Goal: Task Accomplishment & Management: Complete application form

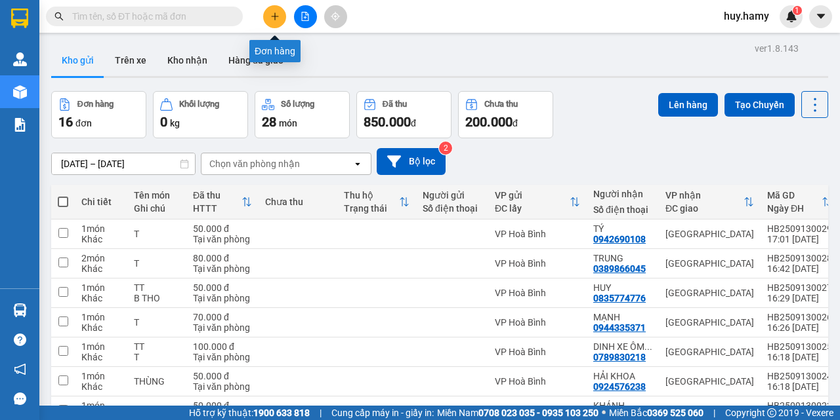
click at [276, 16] on icon "plus" at bounding box center [274, 16] width 7 height 1
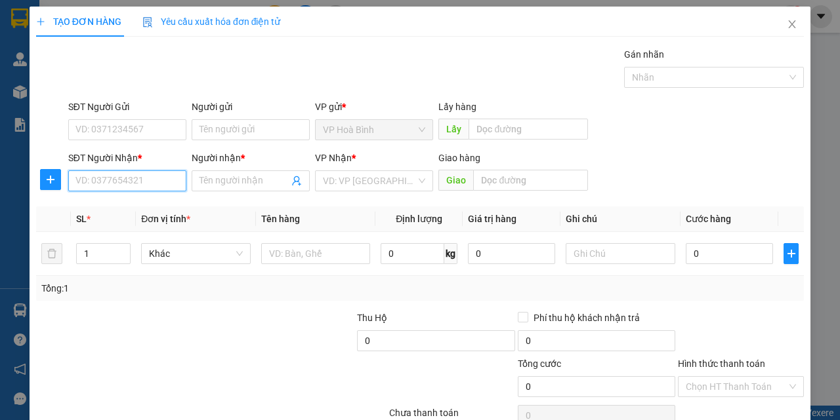
click at [132, 184] on input "SĐT Người Nhận *" at bounding box center [127, 181] width 118 height 21
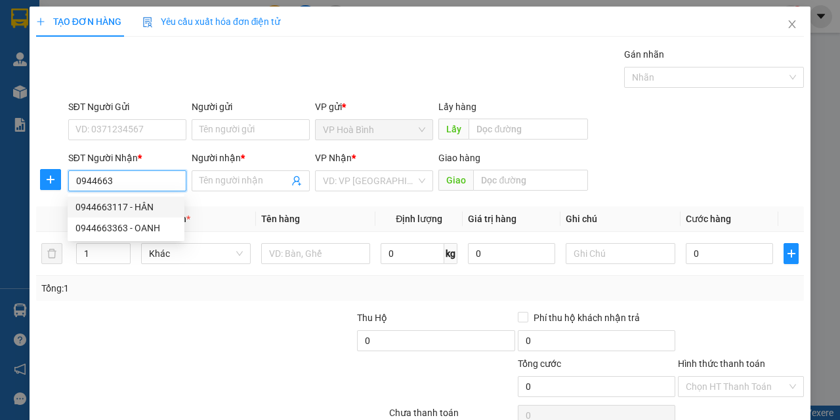
drag, startPoint x: 116, startPoint y: 207, endPoint x: 219, endPoint y: 210, distance: 103.0
click at [116, 206] on div "0944663117 - HÂN" at bounding box center [125, 207] width 101 height 14
type input "0944663117"
type input "HÂN"
type input "70.000"
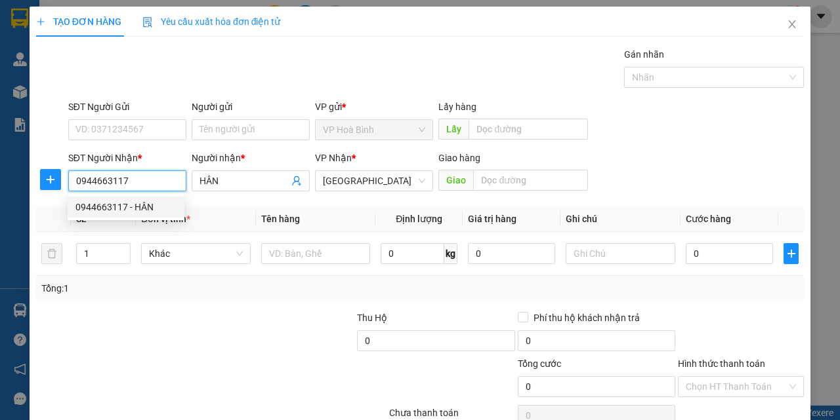
type input "70.000"
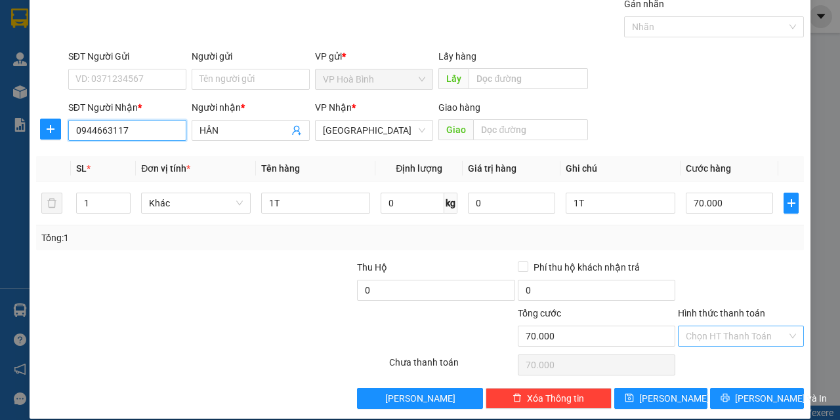
scroll to position [65, 0]
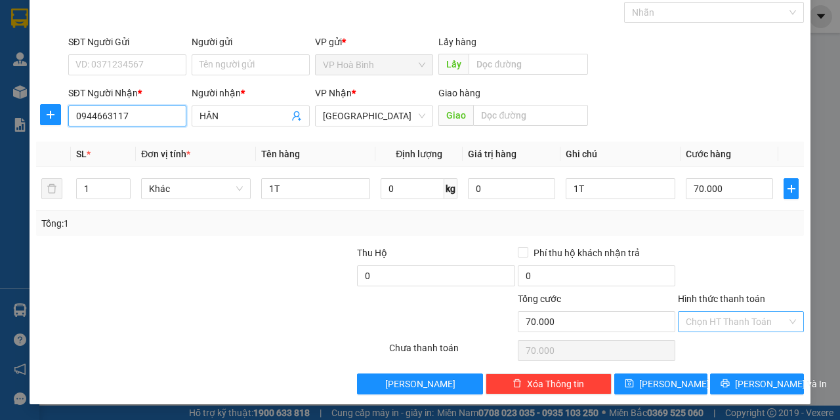
type input "0944663117"
click at [707, 316] on input "Hình thức thanh toán" at bounding box center [736, 322] width 101 height 20
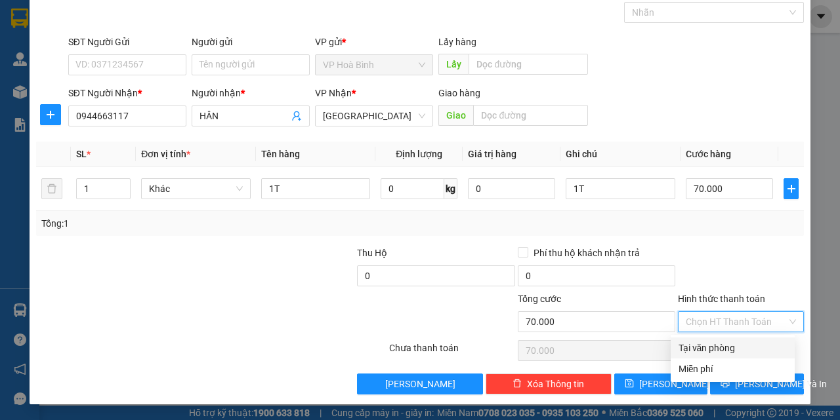
click at [708, 349] on div "Tại văn phòng" at bounding box center [732, 348] width 108 height 14
type input "0"
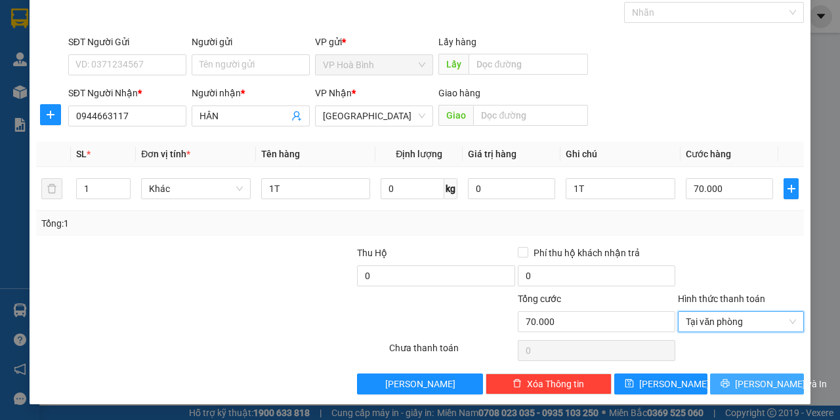
click at [736, 382] on button "Lưu và In" at bounding box center [757, 384] width 94 height 21
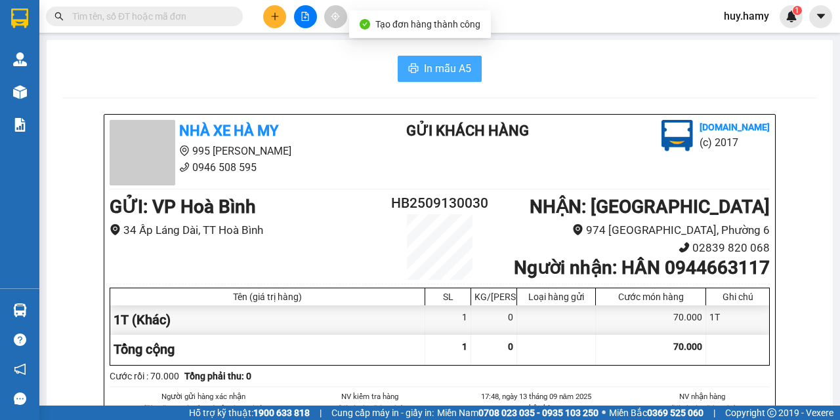
click at [451, 67] on span "In mẫu A5" at bounding box center [447, 68] width 47 height 16
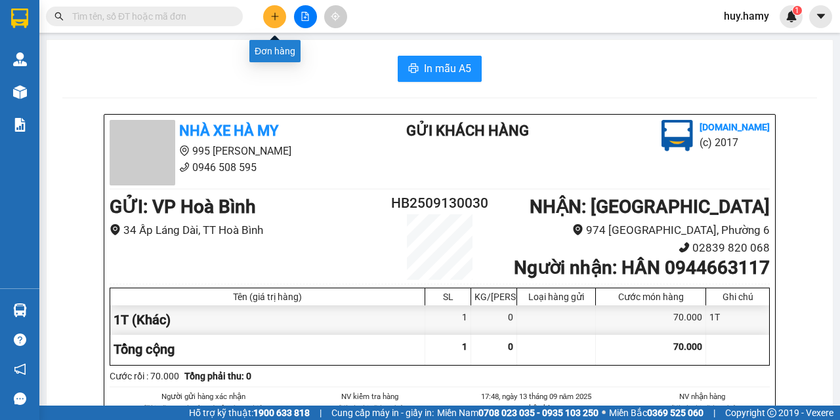
click at [276, 8] on button at bounding box center [274, 16] width 23 height 23
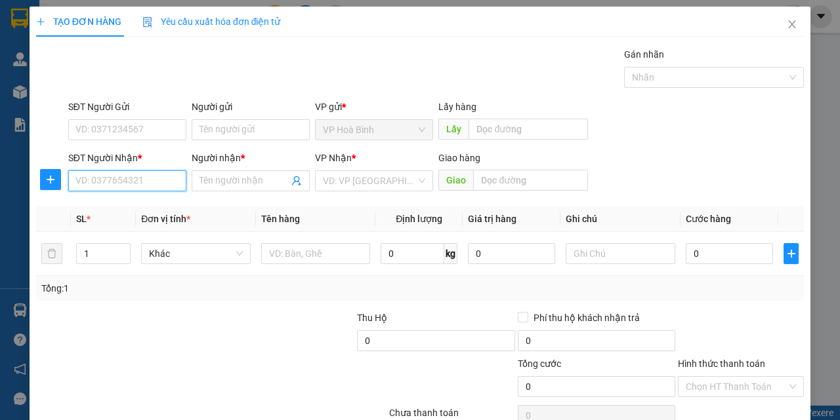
click at [134, 187] on input "SĐT Người Nhận *" at bounding box center [127, 181] width 118 height 21
type input "0886678175"
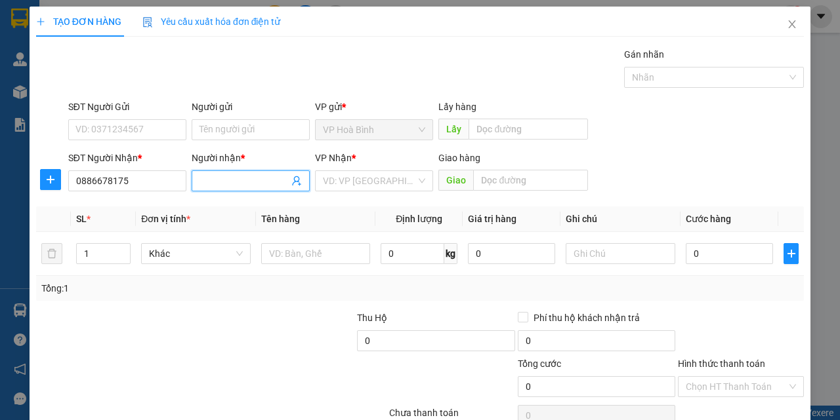
click at [220, 180] on input "Người nhận *" at bounding box center [243, 181] width 89 height 14
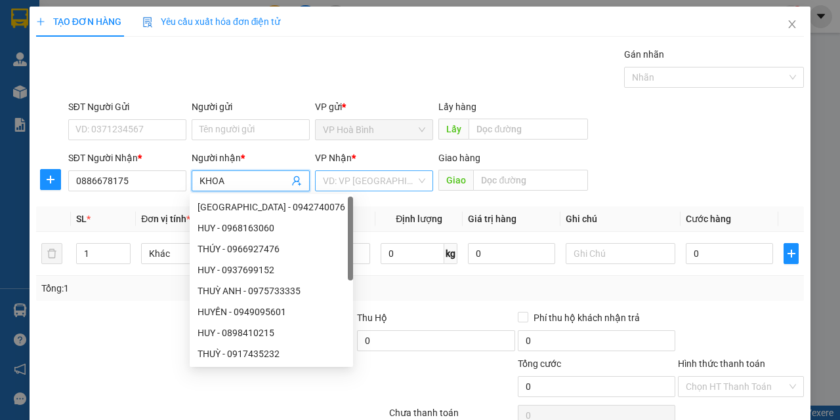
type input "KHOA"
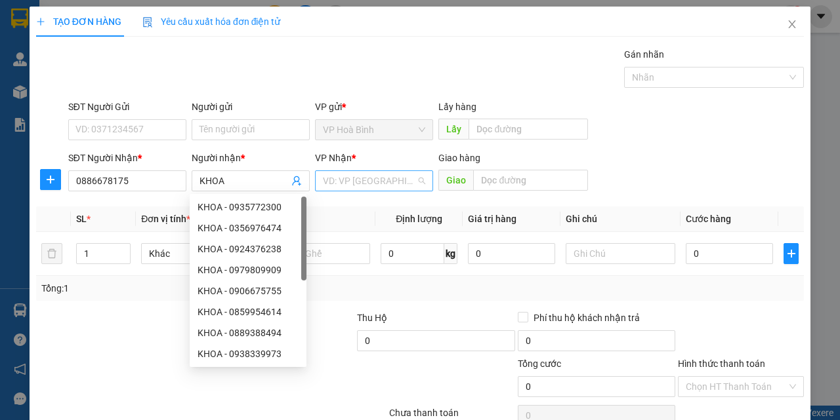
click at [381, 178] on input "search" at bounding box center [369, 181] width 93 height 20
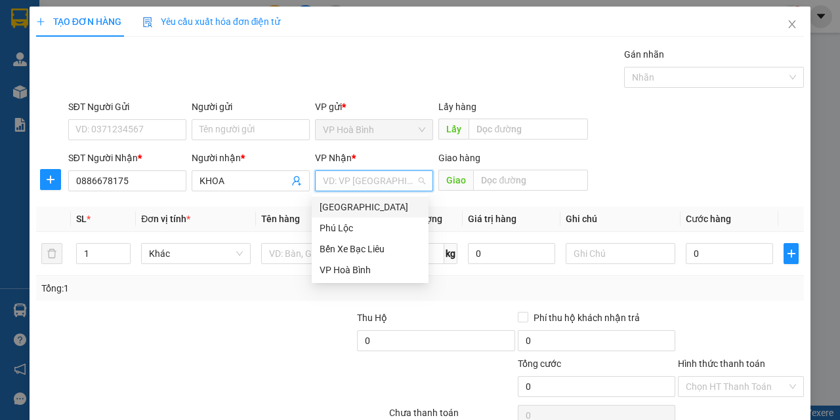
click at [353, 207] on div "[GEOGRAPHIC_DATA]" at bounding box center [369, 207] width 101 height 14
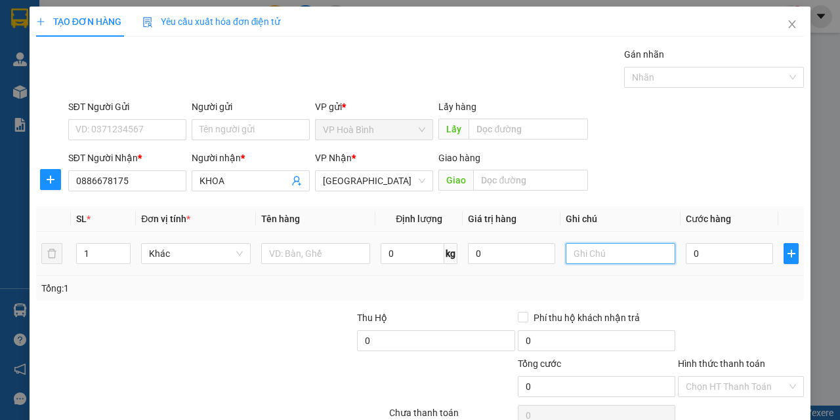
click at [590, 264] on input "text" at bounding box center [620, 253] width 110 height 21
type input "T"
click at [692, 255] on input "0" at bounding box center [729, 253] width 87 height 21
type input "5"
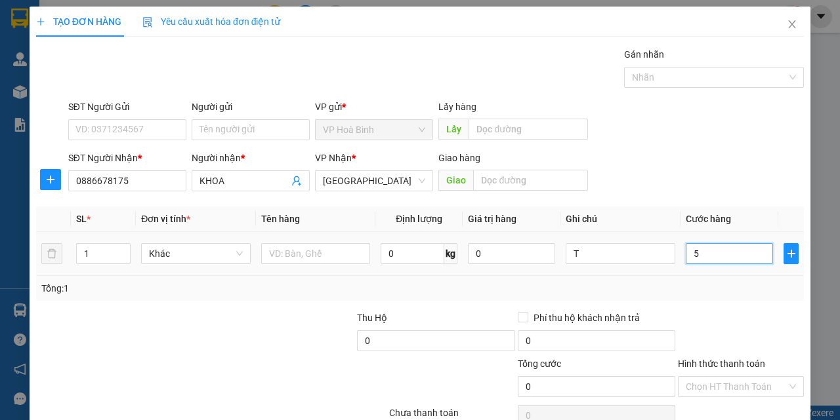
type input "5"
type input "50"
type input "500"
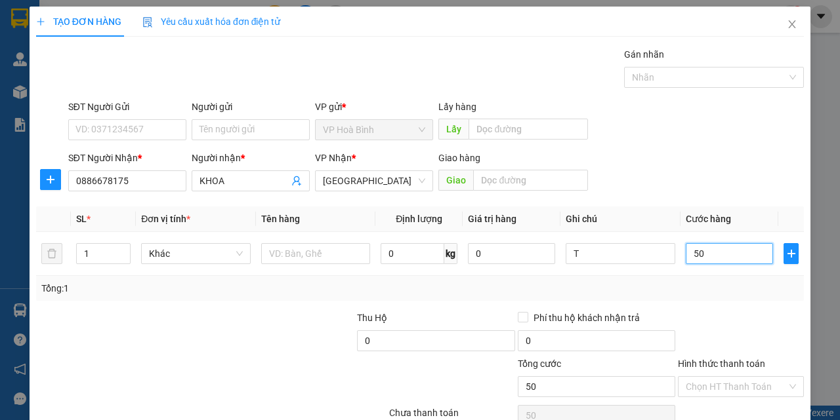
type input "500"
type input "5.000"
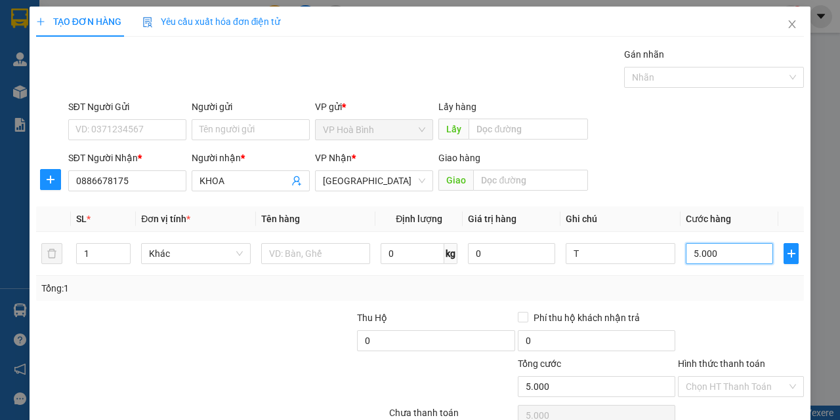
type input "50.000"
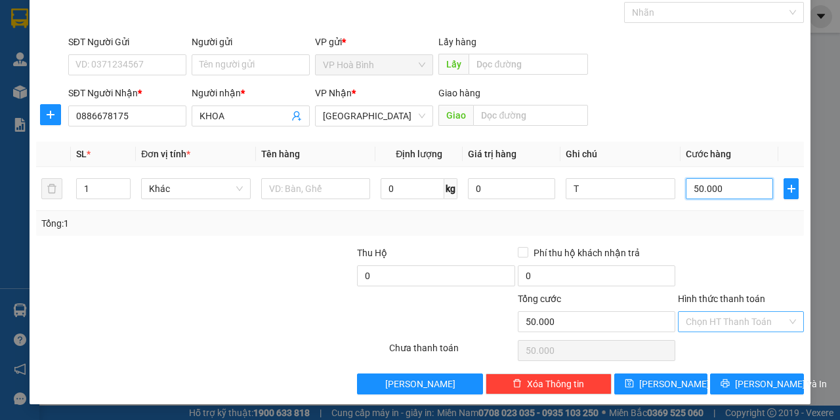
type input "50.000"
click at [706, 324] on input "Hình thức thanh toán" at bounding box center [736, 322] width 101 height 20
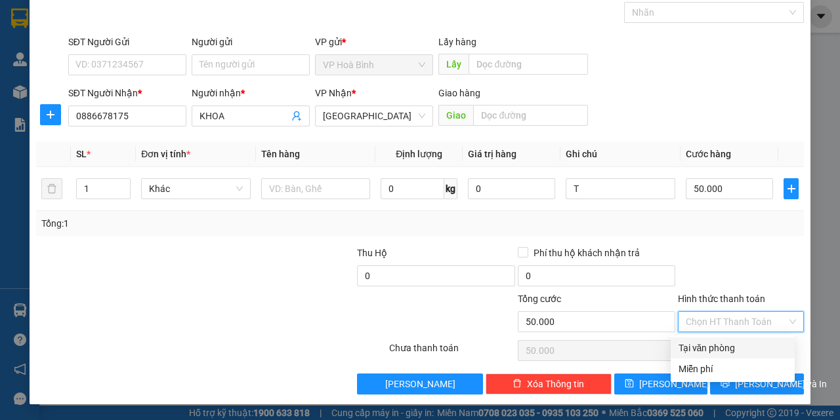
click at [721, 348] on div "Tại văn phòng" at bounding box center [732, 348] width 108 height 14
type input "0"
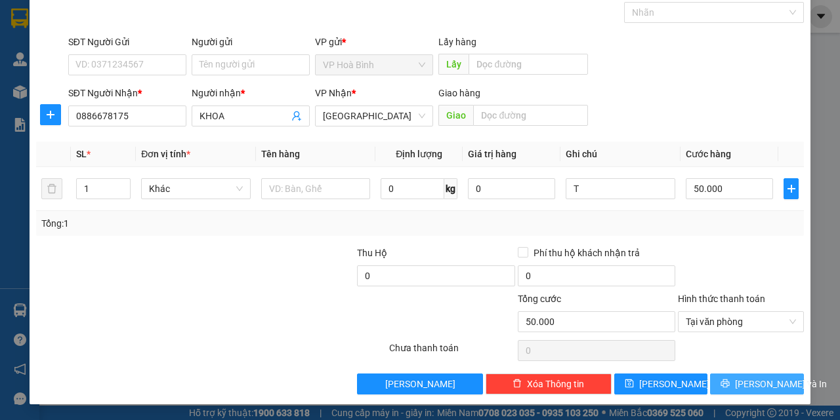
click at [744, 386] on span "Lưu và In" at bounding box center [781, 384] width 92 height 14
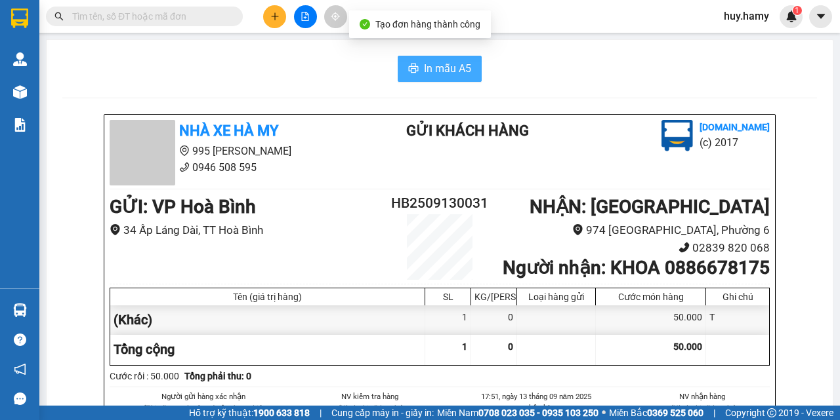
click at [438, 64] on span "In mẫu A5" at bounding box center [447, 68] width 47 height 16
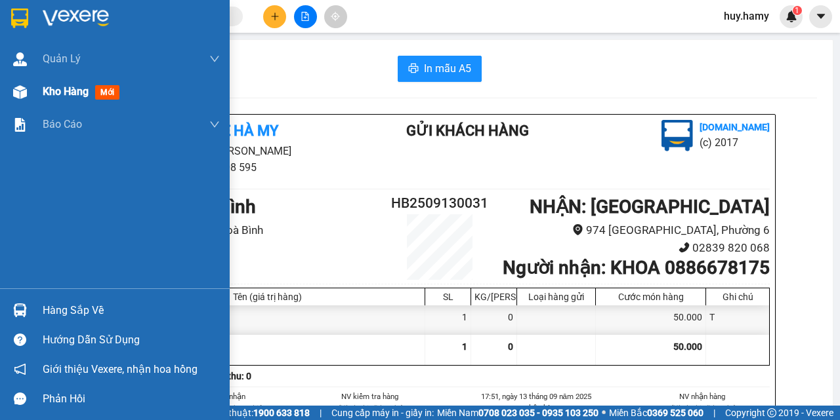
click at [52, 87] on span "Kho hàng" at bounding box center [66, 91] width 46 height 12
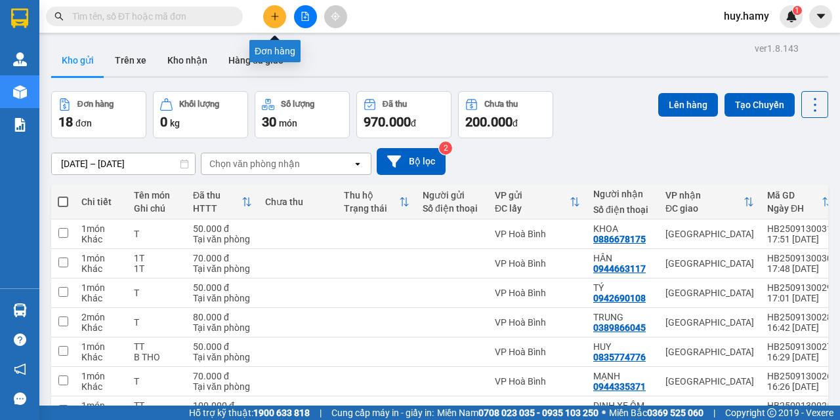
click at [280, 14] on button at bounding box center [274, 16] width 23 height 23
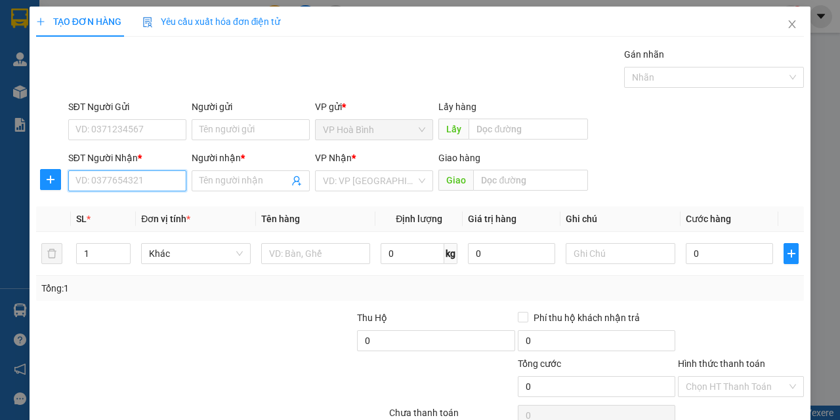
click at [121, 175] on input "SĐT Người Nhận *" at bounding box center [127, 181] width 118 height 21
type input "0964975427"
click at [240, 176] on input "Người nhận *" at bounding box center [243, 181] width 89 height 14
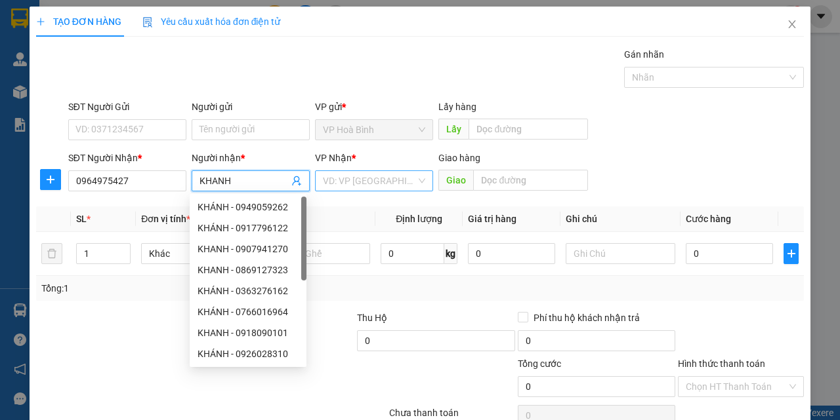
type input "KHANH"
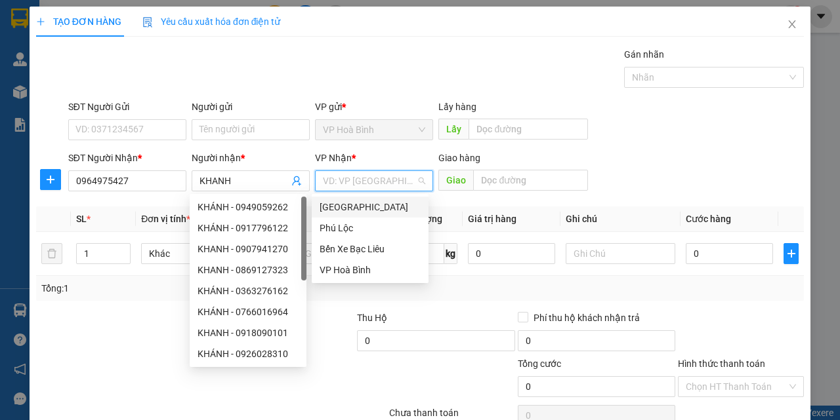
click at [361, 176] on input "search" at bounding box center [369, 181] width 93 height 20
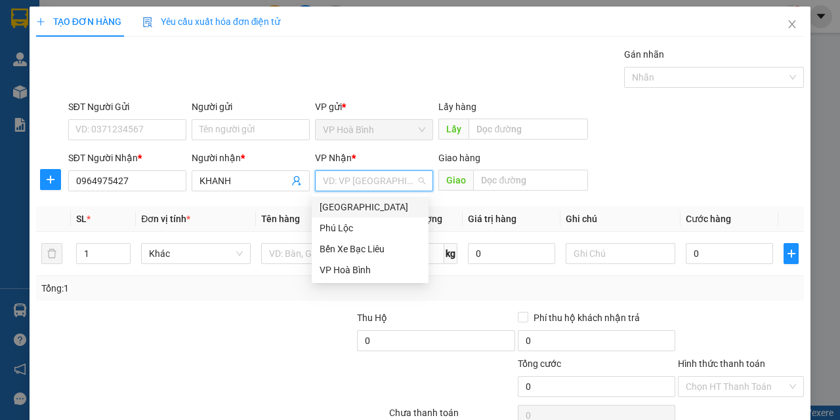
click at [360, 205] on div "[GEOGRAPHIC_DATA]" at bounding box center [369, 207] width 101 height 14
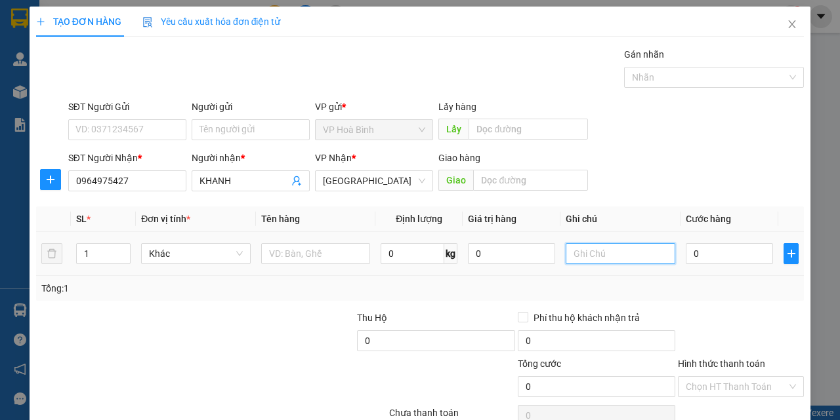
click at [584, 253] on input "text" at bounding box center [620, 253] width 110 height 21
type input "T"
click at [689, 255] on input "0" at bounding box center [729, 253] width 87 height 21
type input "7"
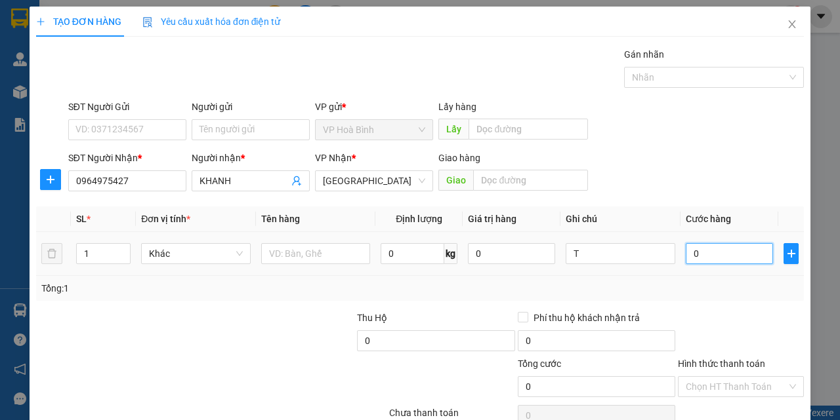
type input "7"
type input "70"
type input "700"
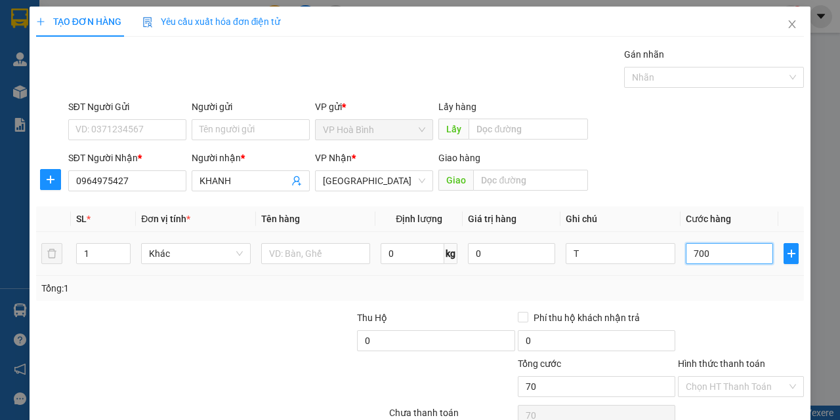
type input "700"
type input "7.000"
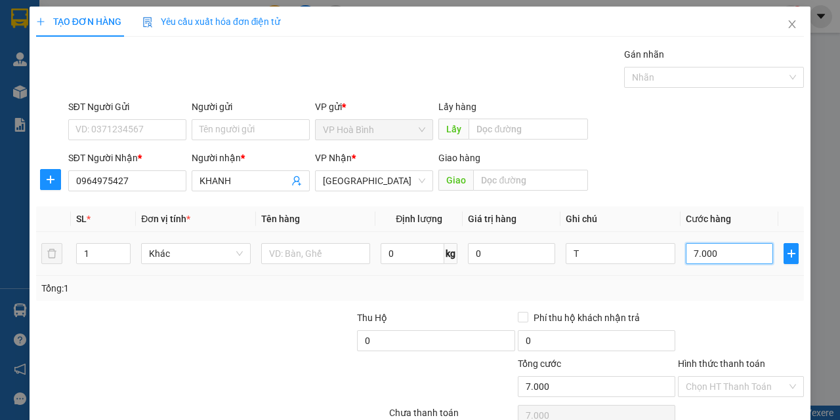
type input "70.000"
click at [99, 182] on input "0964975427" at bounding box center [127, 181] width 118 height 21
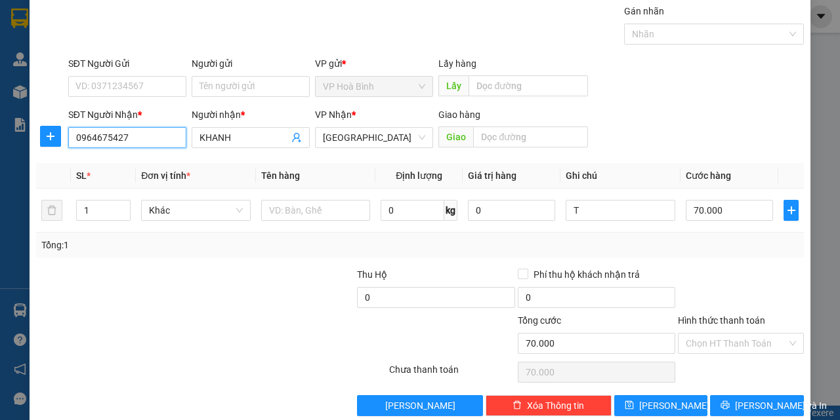
scroll to position [65, 0]
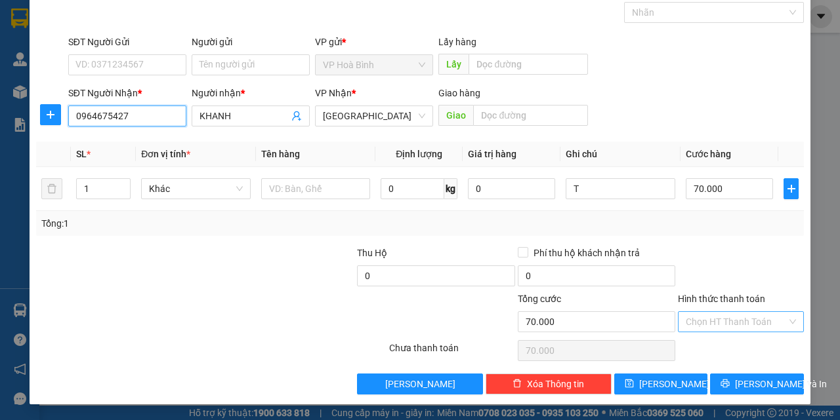
type input "0964675427"
click at [721, 321] on input "Hình thức thanh toán" at bounding box center [736, 322] width 101 height 20
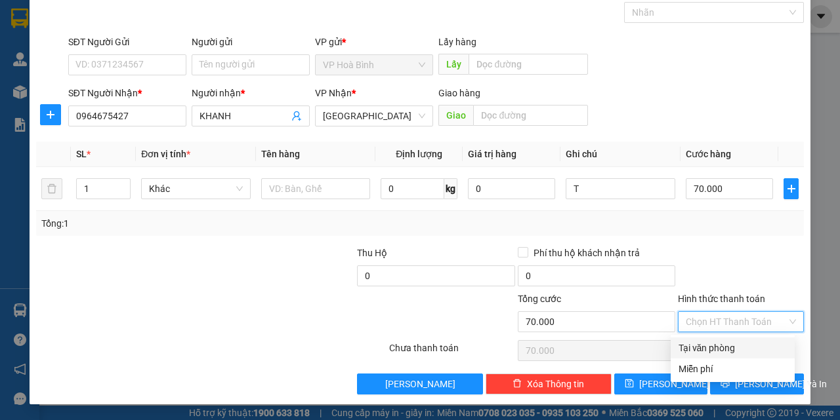
click at [726, 343] on div "Tại văn phòng" at bounding box center [732, 348] width 108 height 14
type input "0"
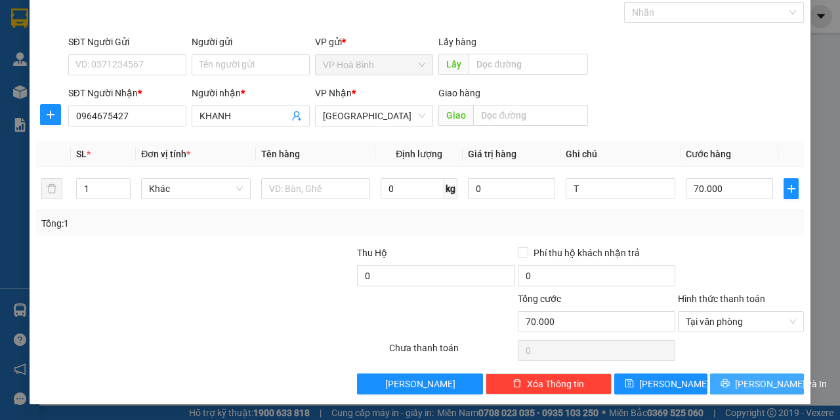
click at [739, 380] on span "Lưu và In" at bounding box center [781, 384] width 92 height 14
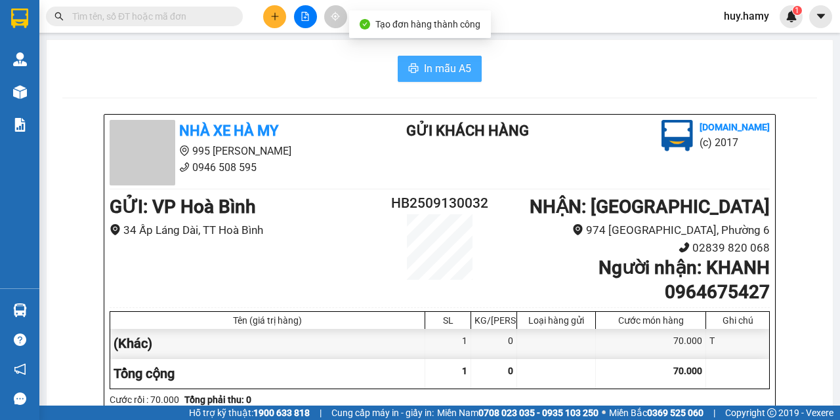
click at [434, 71] on span "In mẫu A5" at bounding box center [447, 68] width 47 height 16
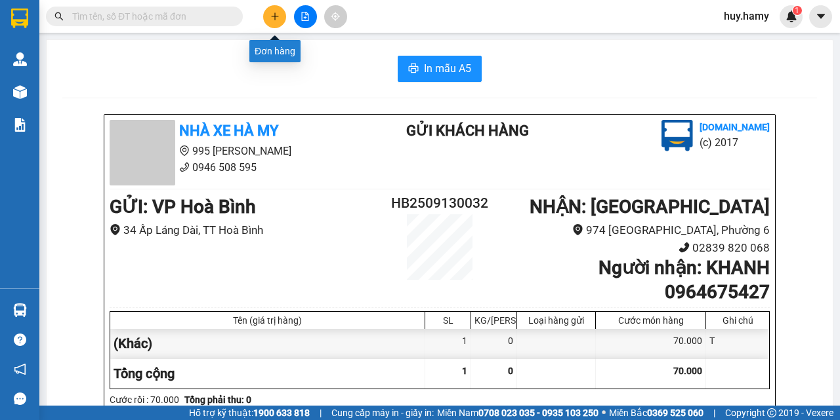
click at [266, 20] on button at bounding box center [274, 16] width 23 height 23
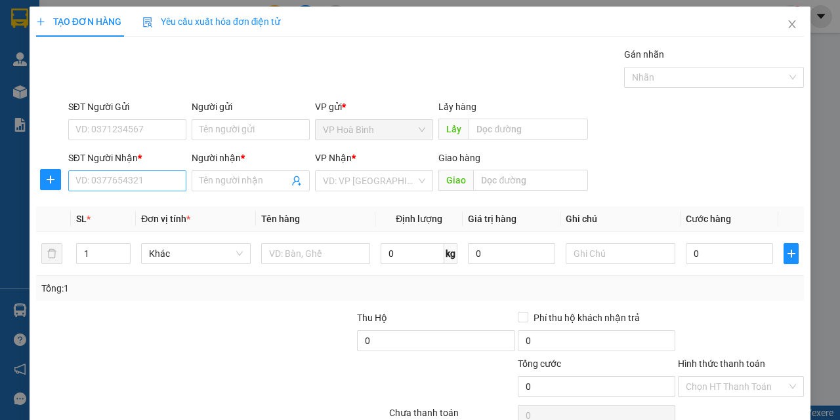
drag, startPoint x: 142, startPoint y: 192, endPoint x: 146, endPoint y: 176, distance: 17.0
click at [146, 176] on div "SĐT Người Nhận * VD: 0377654321" at bounding box center [127, 174] width 118 height 46
click at [160, 175] on input "SĐT Người Nhận *" at bounding box center [127, 181] width 118 height 21
type input "0912117310"
click at [113, 206] on div "0912117310 - NI" at bounding box center [125, 207] width 101 height 14
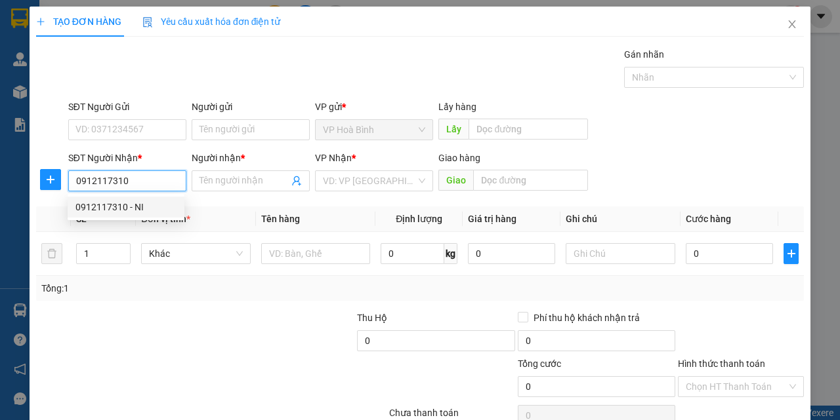
type input "NI"
type input "100.000"
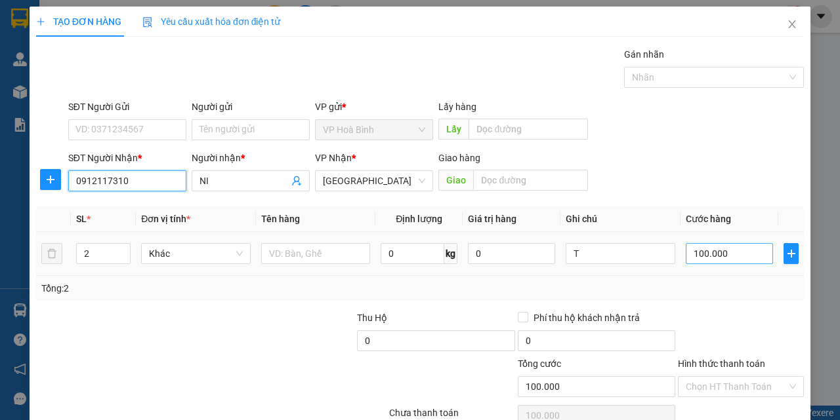
type input "0912117310"
click at [700, 254] on input "100.000" at bounding box center [729, 253] width 87 height 21
type input "1"
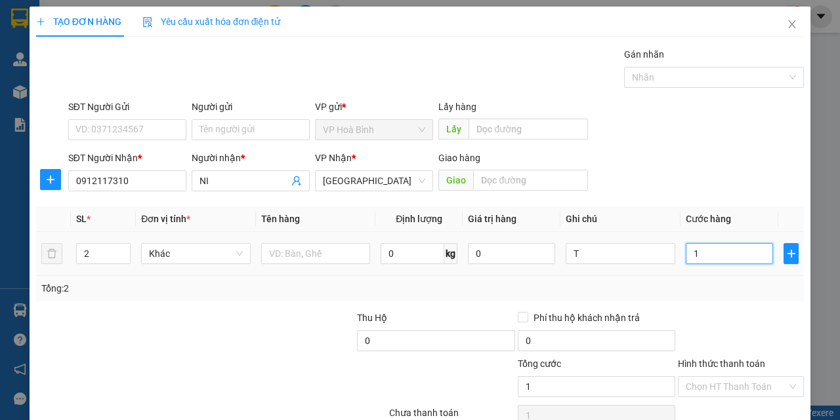
type input "11"
type input "110"
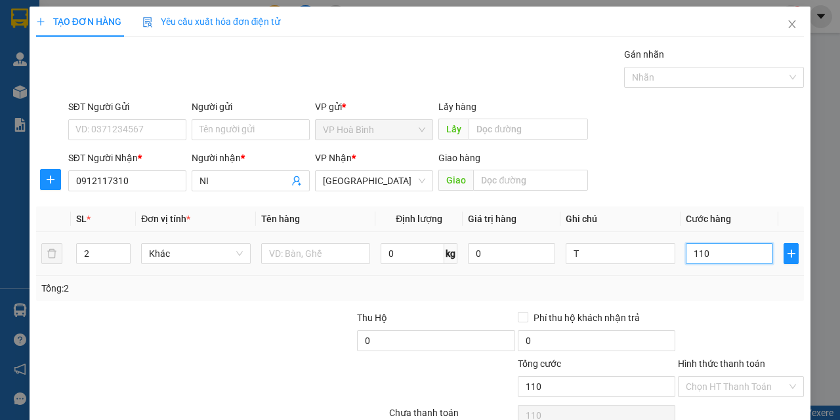
type input "1.100"
type input "11.000"
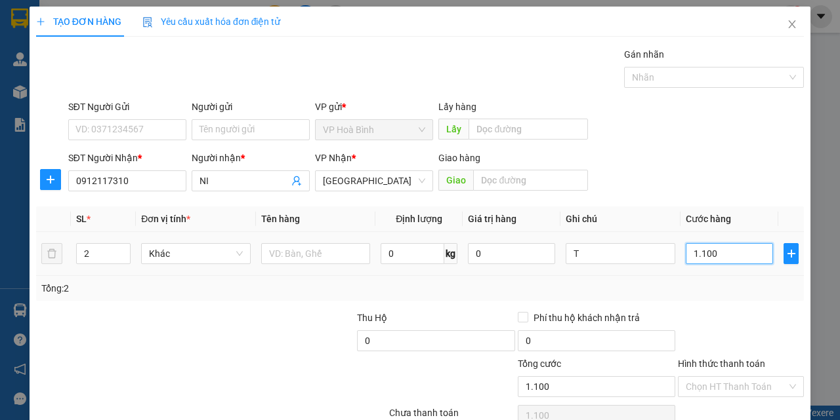
type input "11.000"
type input "110.000"
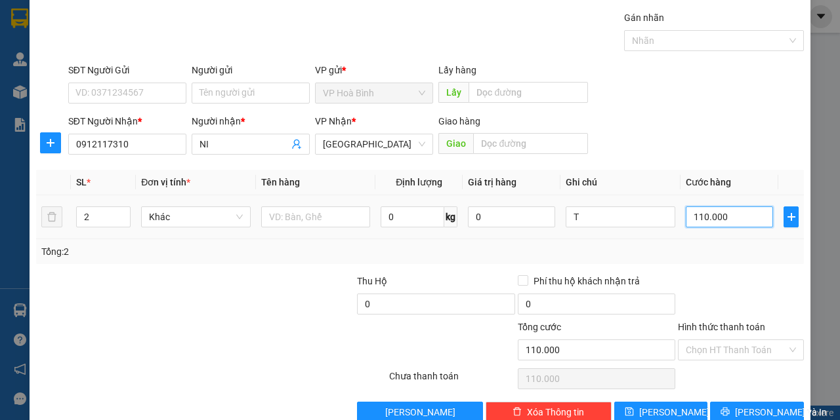
scroll to position [65, 0]
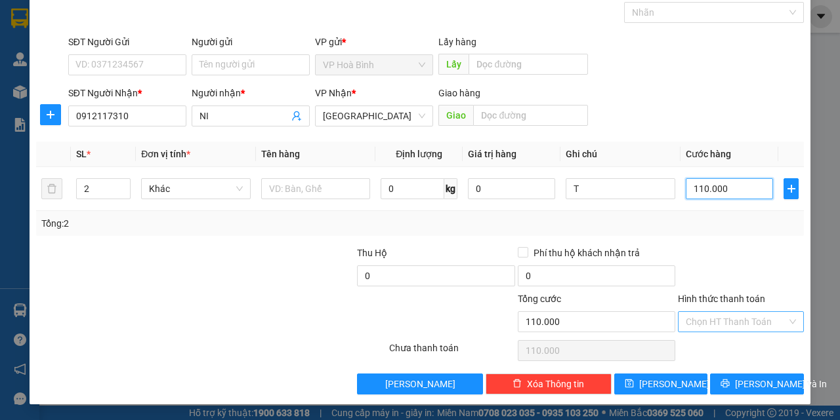
type input "110.000"
click at [714, 312] on input "Hình thức thanh toán" at bounding box center [736, 322] width 101 height 20
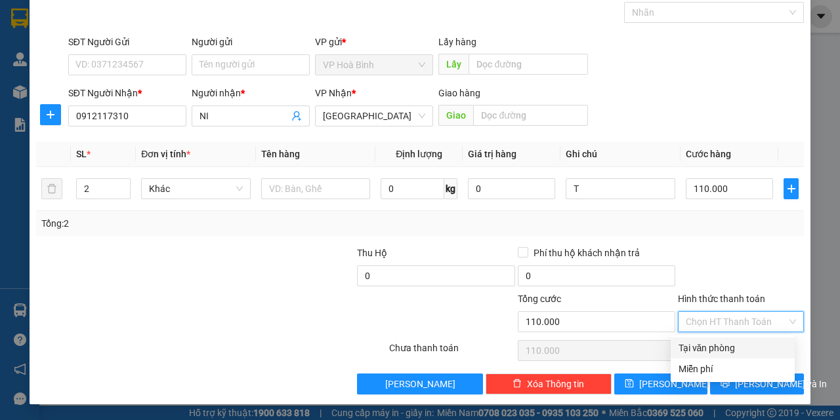
click at [726, 344] on div "Tại văn phòng" at bounding box center [732, 348] width 108 height 14
type input "0"
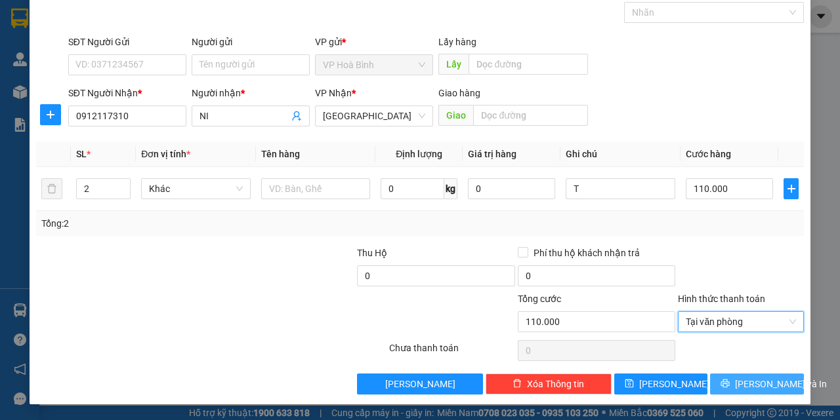
click at [737, 388] on span "Lưu và In" at bounding box center [781, 384] width 92 height 14
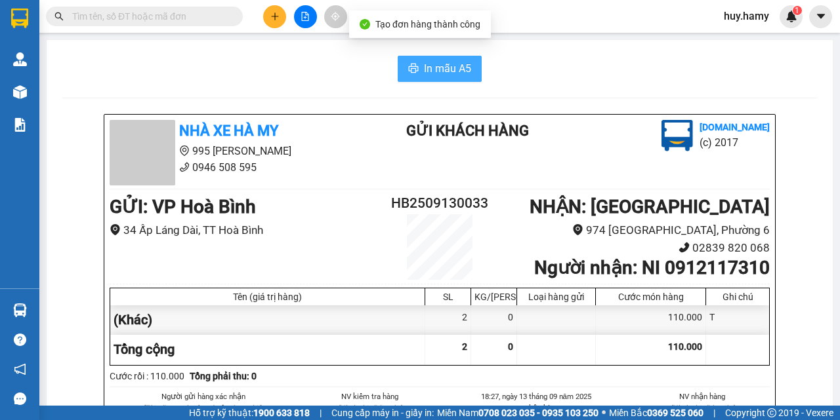
click at [436, 73] on span "In mẫu A5" at bounding box center [447, 68] width 47 height 16
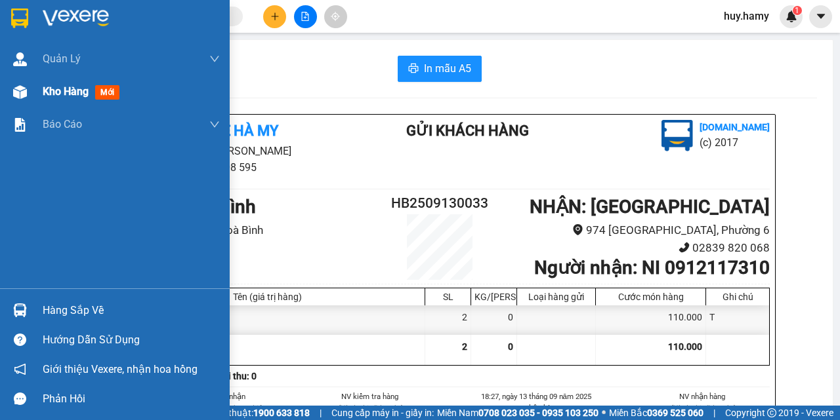
click at [58, 91] on span "Kho hàng" at bounding box center [66, 91] width 46 height 12
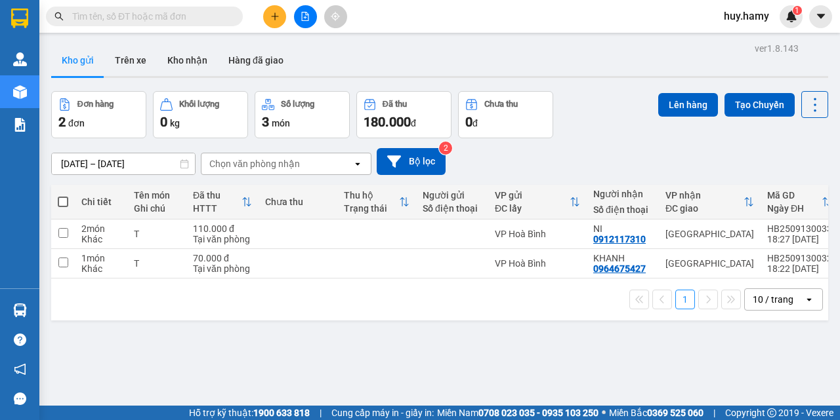
click at [65, 198] on span at bounding box center [63, 202] width 10 height 10
click at [63, 195] on input "checkbox" at bounding box center [63, 195] width 0 height 0
checkbox input "true"
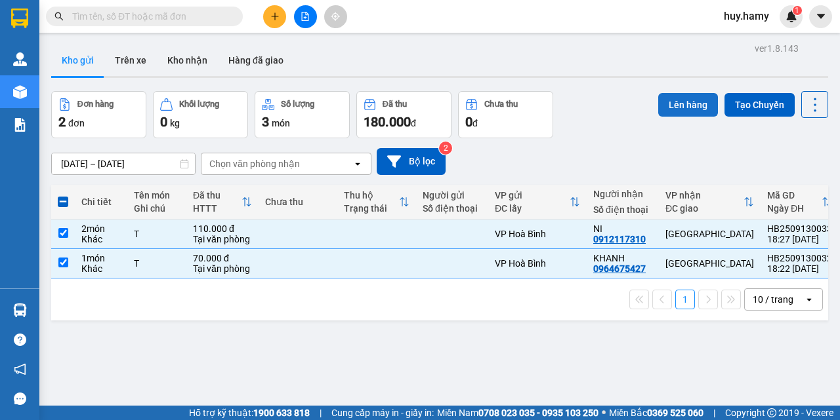
click at [665, 110] on button "Lên hàng" at bounding box center [688, 105] width 60 height 24
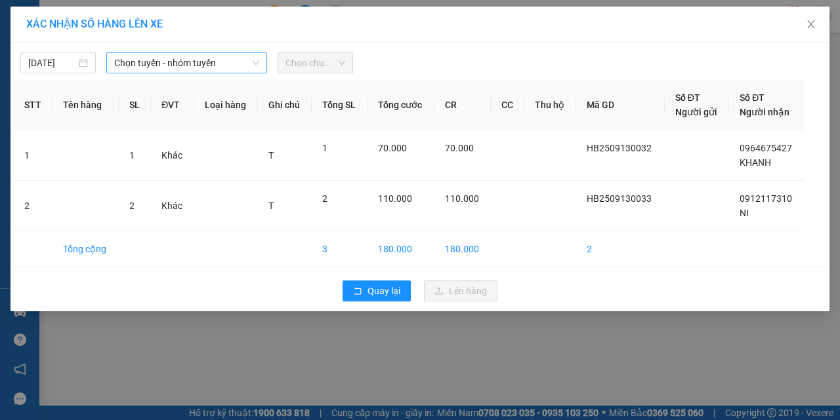
click at [155, 62] on span "Chọn tuyến - nhóm tuyến" at bounding box center [186, 63] width 145 height 20
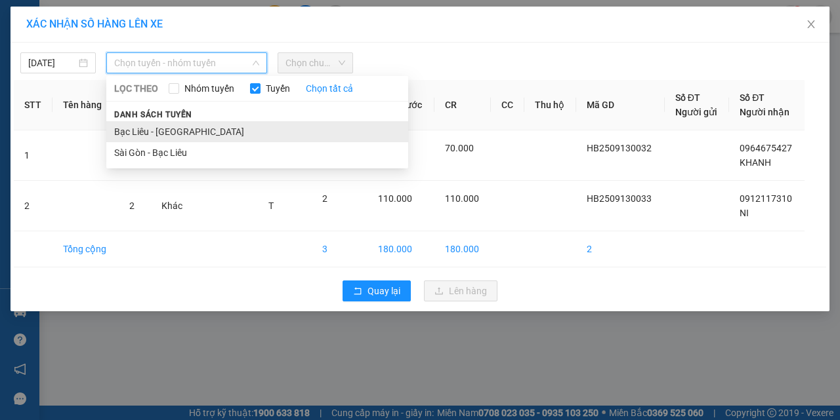
click at [164, 125] on li "Bạc Liêu - [GEOGRAPHIC_DATA]" at bounding box center [257, 131] width 302 height 21
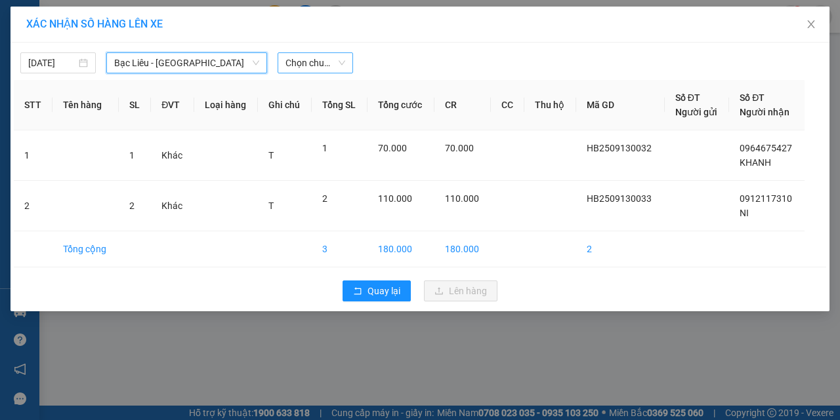
click at [343, 64] on span "Chọn chuyến" at bounding box center [315, 63] width 60 height 20
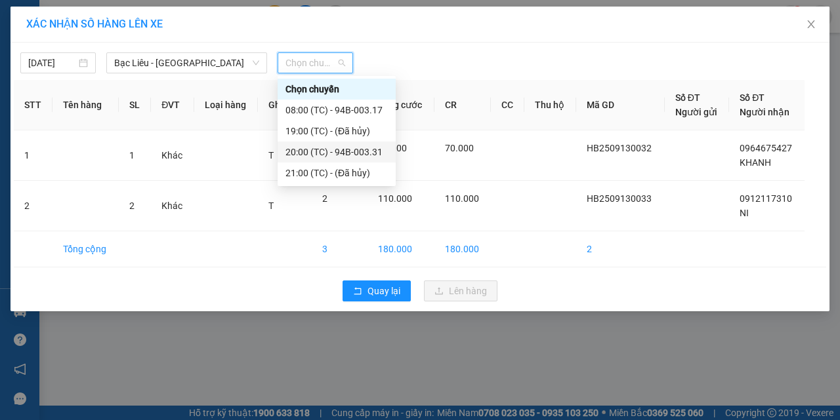
click at [359, 152] on div "20:00 (TC) - 94B-003.31" at bounding box center [336, 152] width 102 height 14
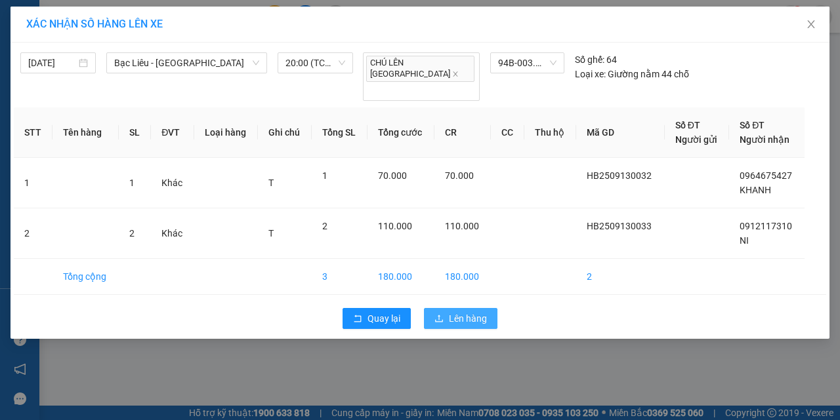
click at [452, 312] on span "Lên hàng" at bounding box center [468, 319] width 38 height 14
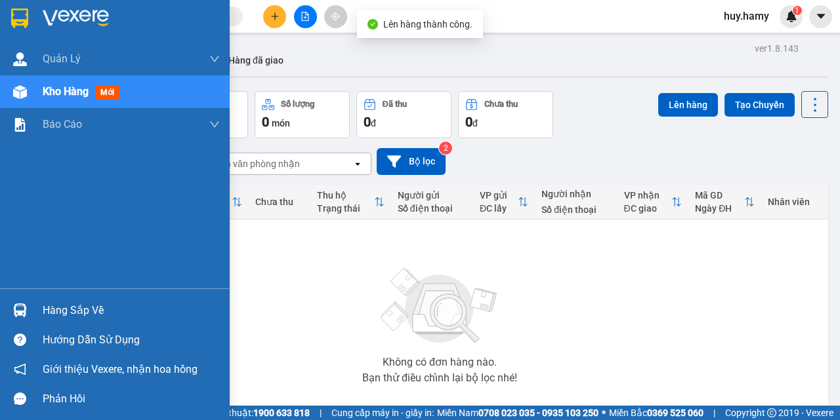
click at [60, 309] on div "Hàng sắp về" at bounding box center [131, 311] width 177 height 20
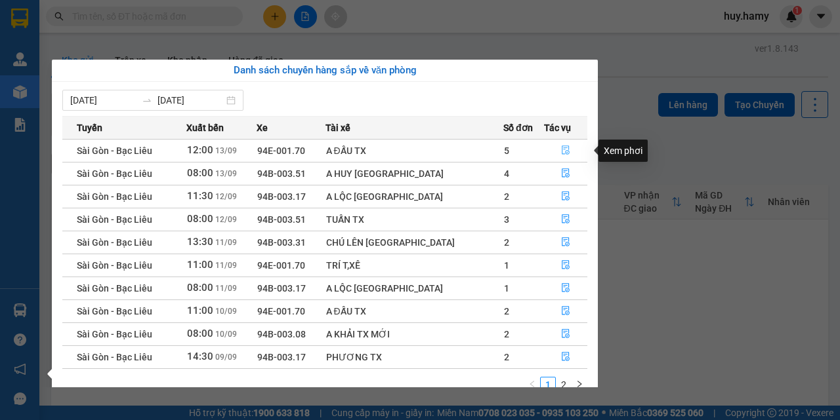
click at [567, 150] on button "button" at bounding box center [565, 150] width 42 height 21
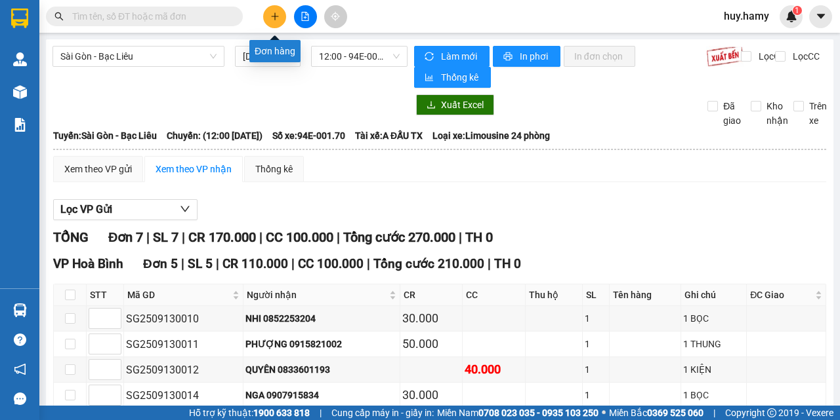
click at [278, 7] on button at bounding box center [274, 16] width 23 height 23
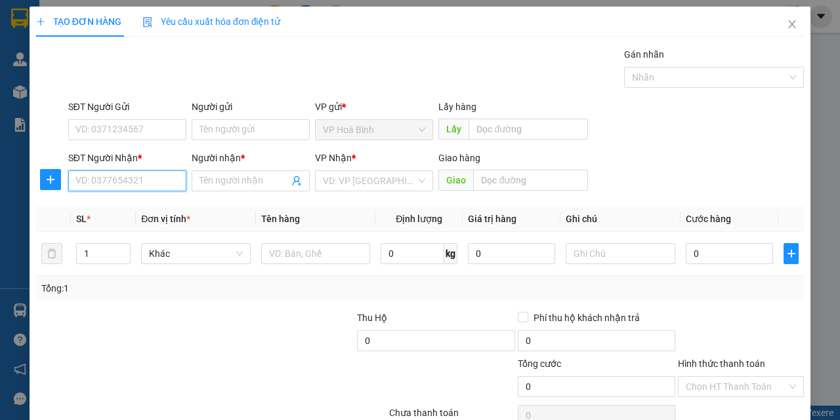
click at [137, 178] on input "SĐT Người Nhận *" at bounding box center [127, 181] width 118 height 21
type input "0376835580"
click at [115, 202] on div "0376835580 - BẢO" at bounding box center [125, 207] width 101 height 14
type input "BẢO"
type input "70.000"
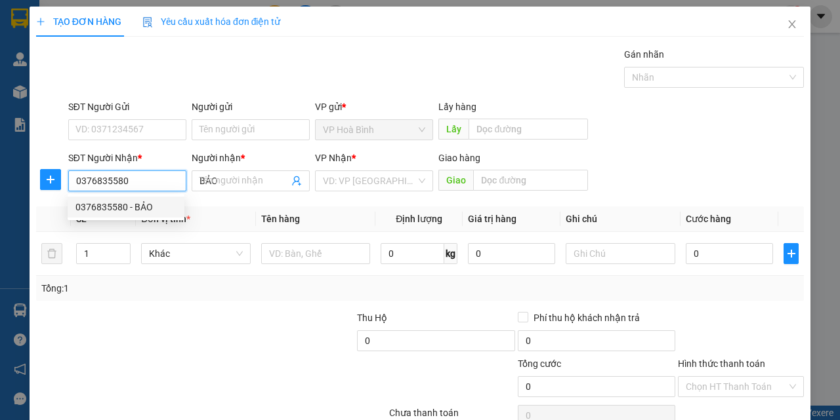
type input "70.000"
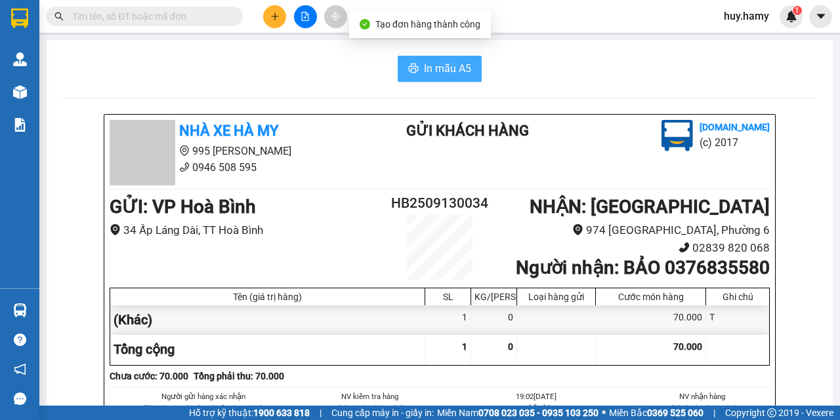
click at [415, 62] on button "In mẫu A5" at bounding box center [440, 69] width 84 height 26
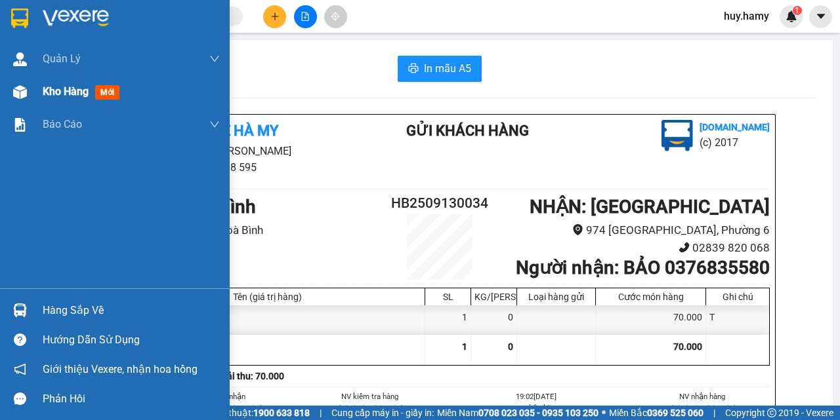
click at [71, 89] on span "Kho hàng" at bounding box center [66, 91] width 46 height 12
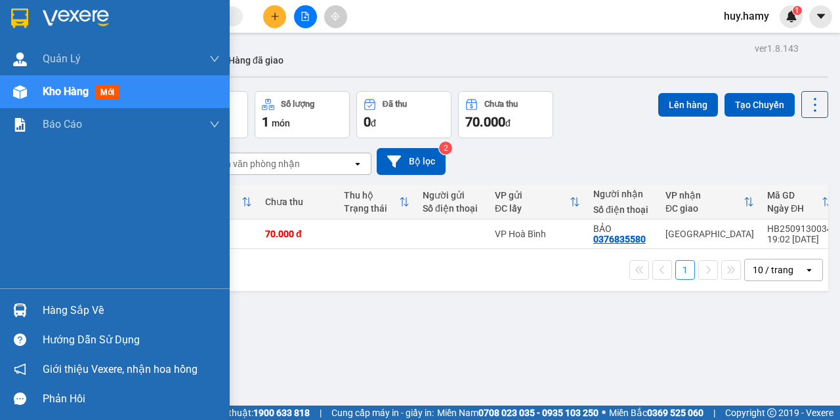
click at [64, 95] on span "Kho hàng" at bounding box center [66, 91] width 46 height 12
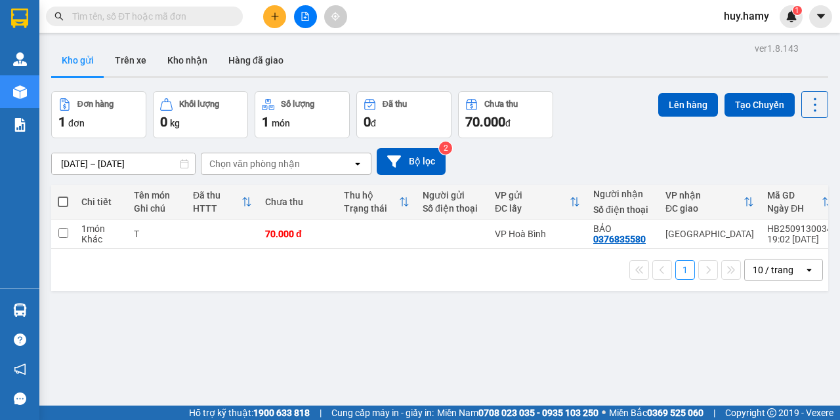
click at [60, 199] on span at bounding box center [63, 202] width 10 height 10
click at [63, 195] on input "checkbox" at bounding box center [63, 195] width 0 height 0
checkbox input "true"
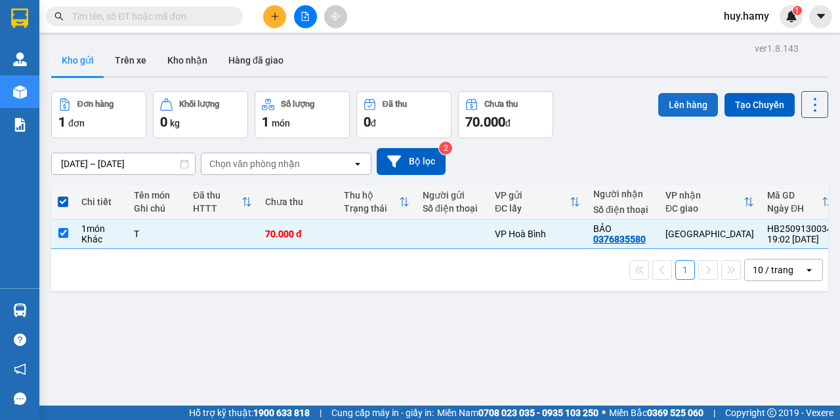
click at [665, 111] on button "Lên hàng" at bounding box center [688, 105] width 60 height 24
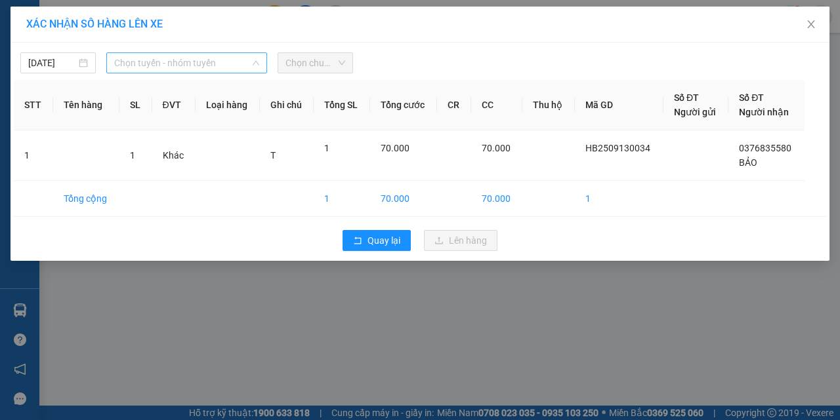
click at [230, 63] on span "Chọn tuyến - nhóm tuyến" at bounding box center [186, 63] width 145 height 20
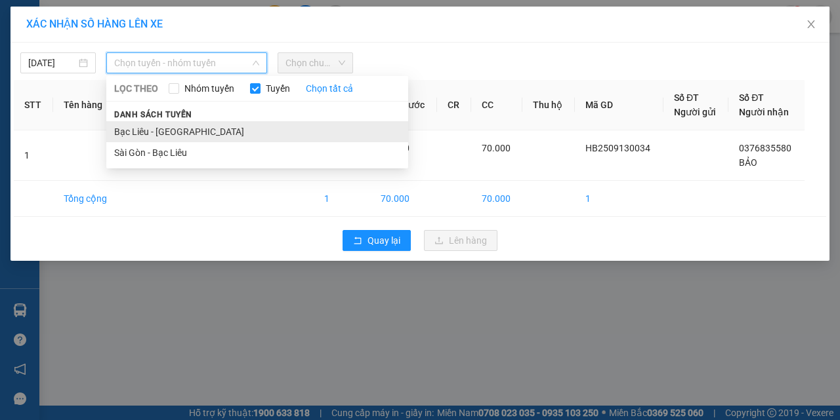
click at [182, 137] on li "Bạc Liêu - [GEOGRAPHIC_DATA]" at bounding box center [257, 131] width 302 height 21
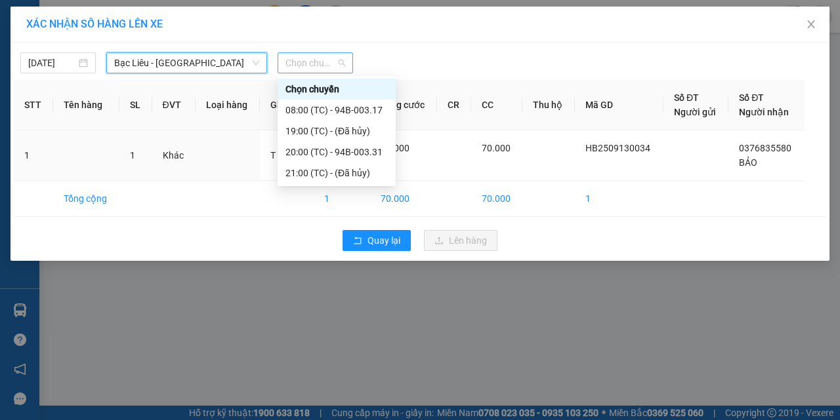
click at [325, 62] on span "Chọn chuyến" at bounding box center [315, 63] width 60 height 20
click at [371, 150] on div "20:00 (TC) - 94B-003.31" at bounding box center [336, 152] width 102 height 14
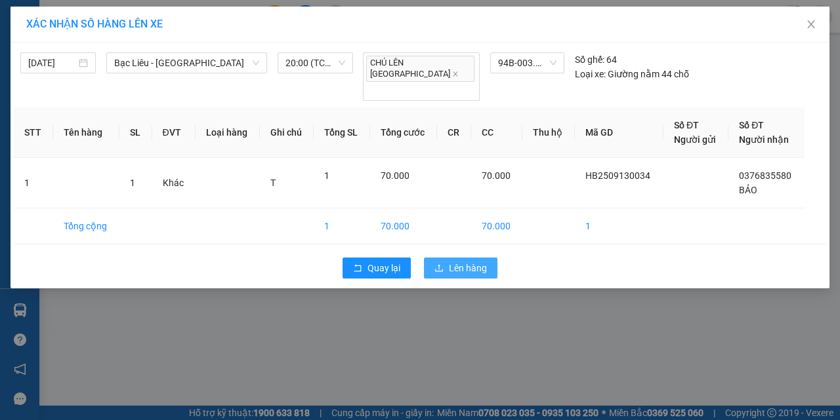
click at [459, 261] on span "Lên hàng" at bounding box center [468, 268] width 38 height 14
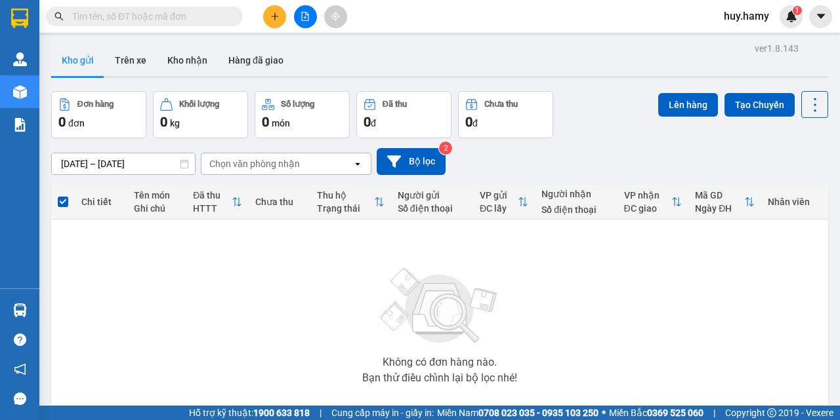
click at [167, 20] on input "text" at bounding box center [149, 16] width 155 height 14
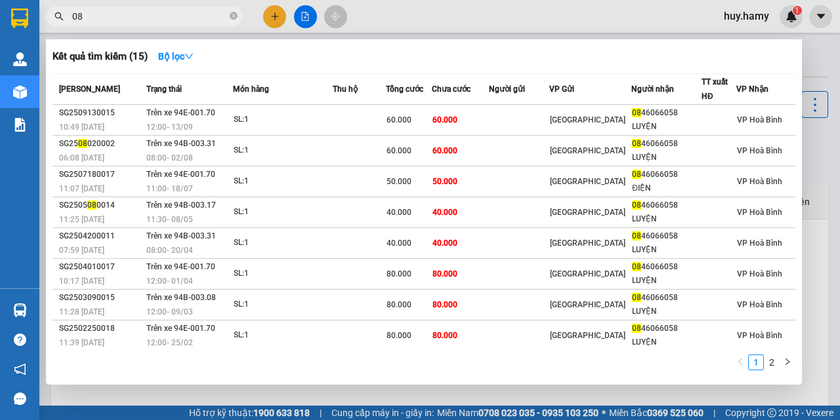
type input "0"
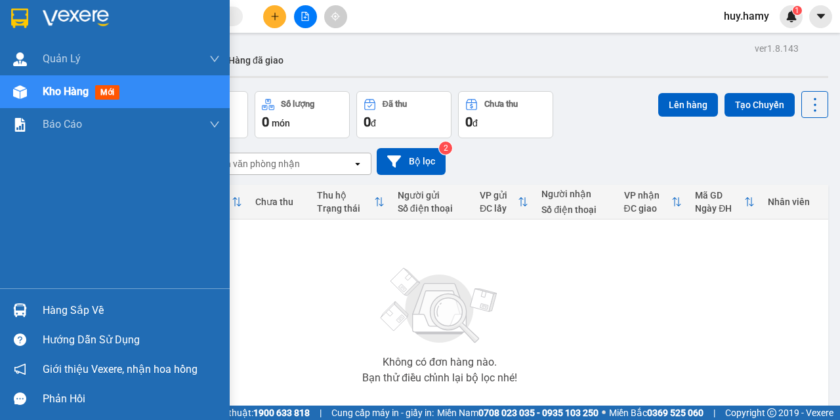
click at [54, 310] on div "Hàng sắp về" at bounding box center [131, 311] width 177 height 20
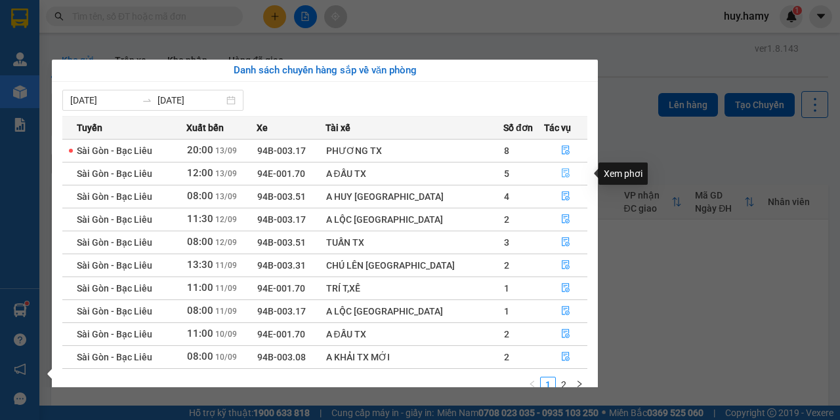
click at [556, 168] on button "button" at bounding box center [565, 173] width 42 height 21
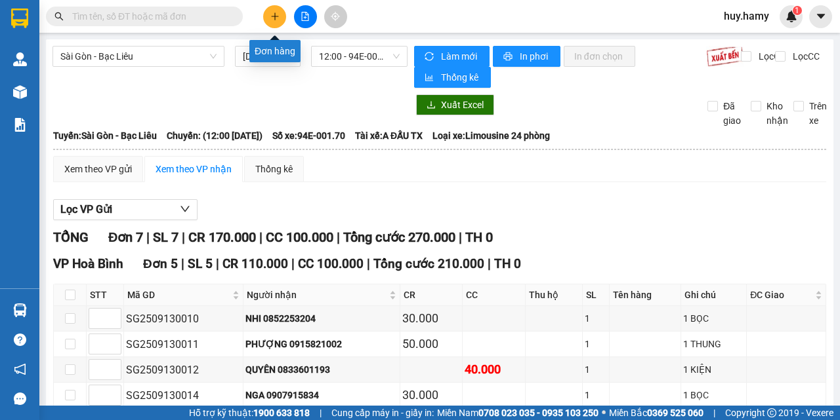
click at [266, 16] on button at bounding box center [274, 16] width 23 height 23
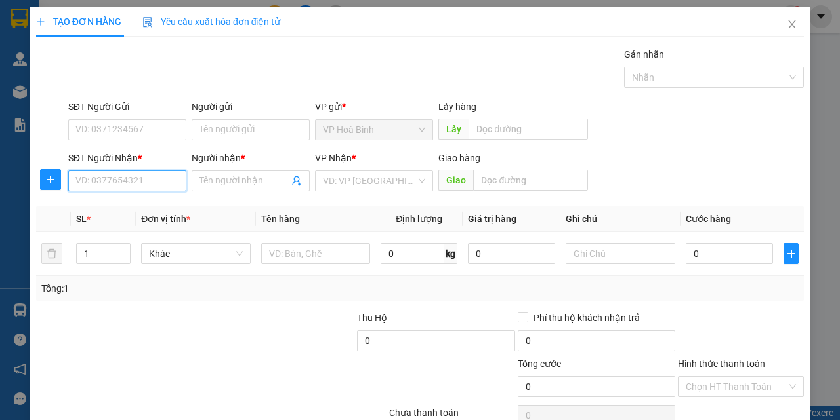
click at [145, 178] on input "SĐT Người Nhận *" at bounding box center [127, 181] width 118 height 21
type input "0934090994"
click at [112, 209] on div "0934090994 - HUỲNH" at bounding box center [125, 207] width 101 height 14
type input "HUỲNH"
type input "50.000"
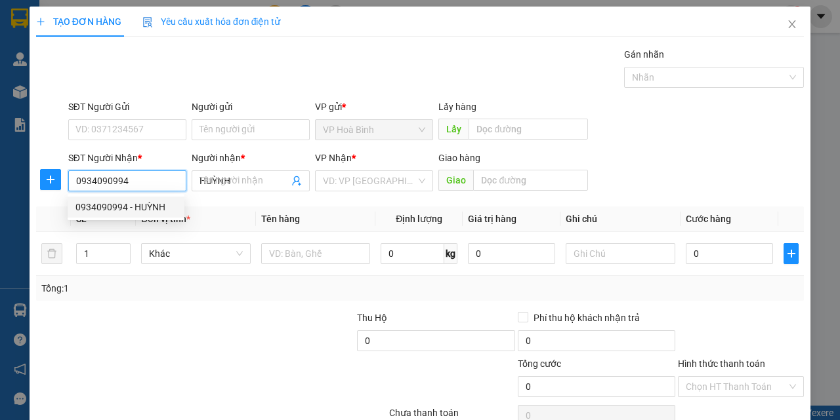
type input "50.000"
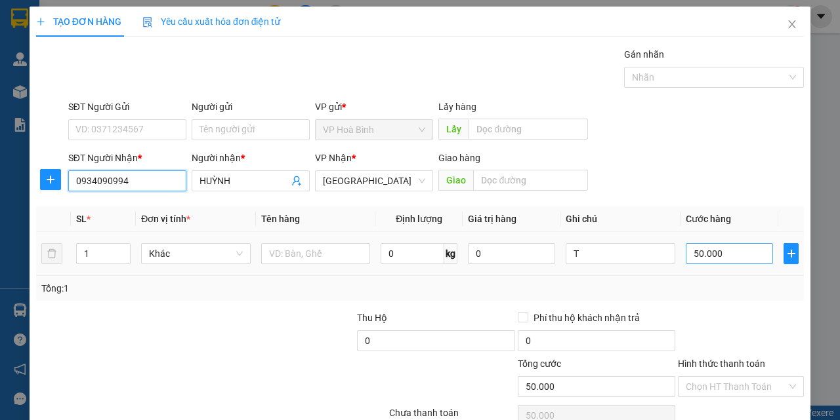
type input "0934090994"
click at [718, 257] on input "50.000" at bounding box center [729, 253] width 87 height 21
click at [722, 377] on input "Hình thức thanh toán" at bounding box center [736, 387] width 101 height 20
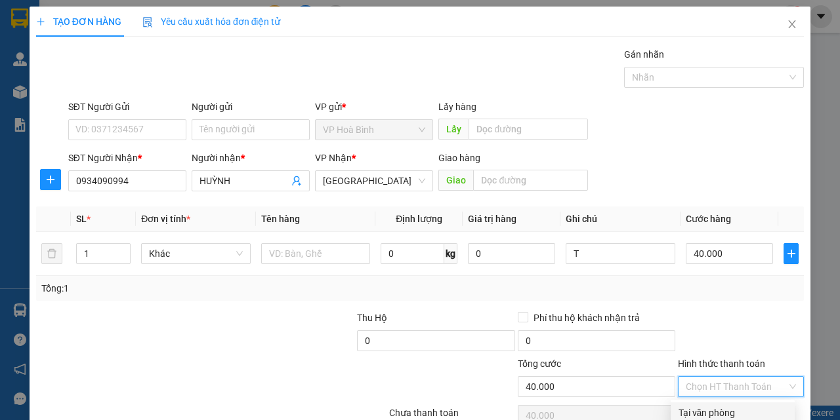
drag, startPoint x: 721, startPoint y: 348, endPoint x: 733, endPoint y: 367, distance: 22.4
click at [722, 406] on div "Tại văn phòng" at bounding box center [732, 413] width 108 height 14
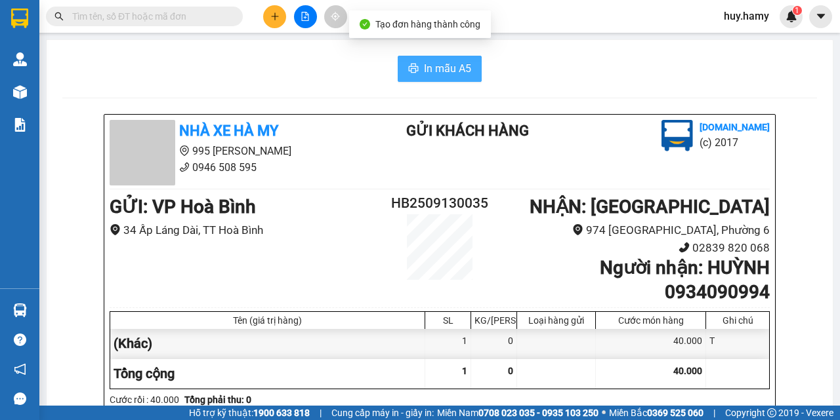
click at [432, 73] on span "In mẫu A5" at bounding box center [447, 68] width 47 height 16
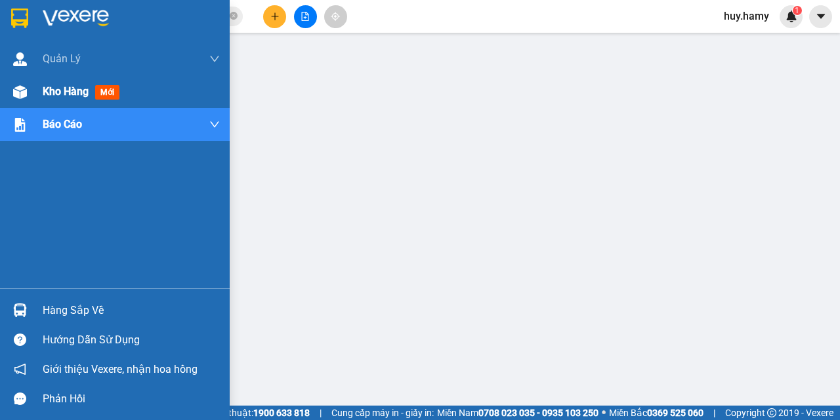
click at [72, 89] on span "Kho hàng" at bounding box center [66, 91] width 46 height 12
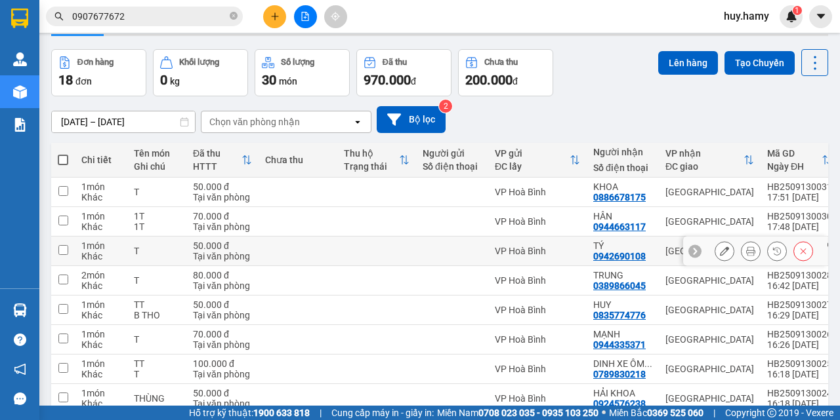
scroll to position [37, 0]
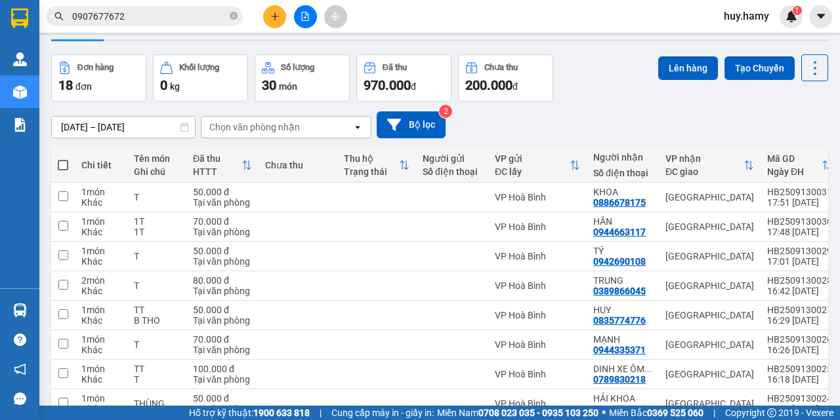
click at [64, 167] on span at bounding box center [63, 165] width 10 height 10
click at [63, 159] on input "checkbox" at bounding box center [63, 159] width 0 height 0
checkbox input "true"
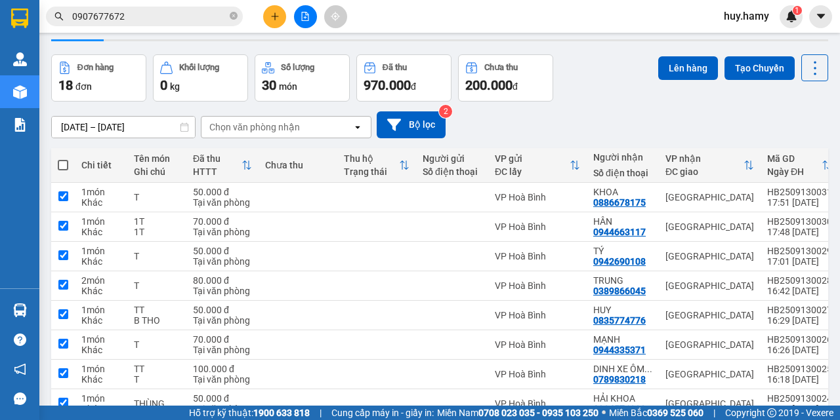
checkbox input "true"
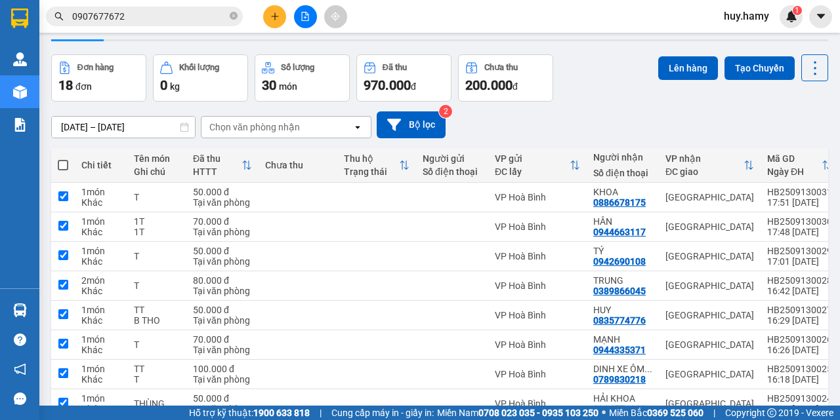
checkbox input "true"
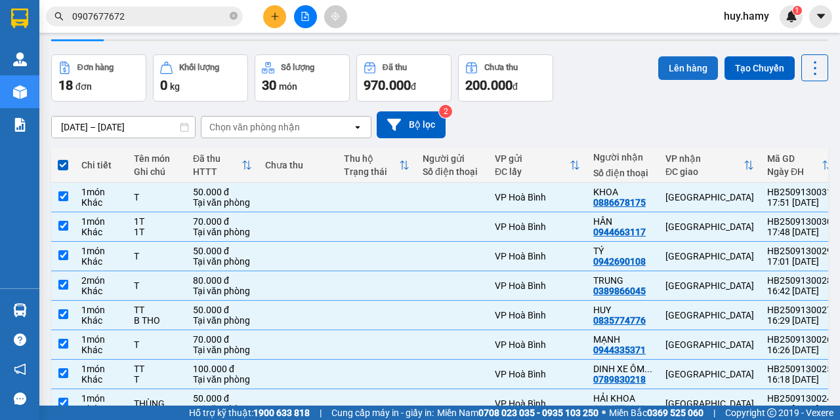
click at [678, 74] on button "Lên hàng" at bounding box center [688, 68] width 60 height 24
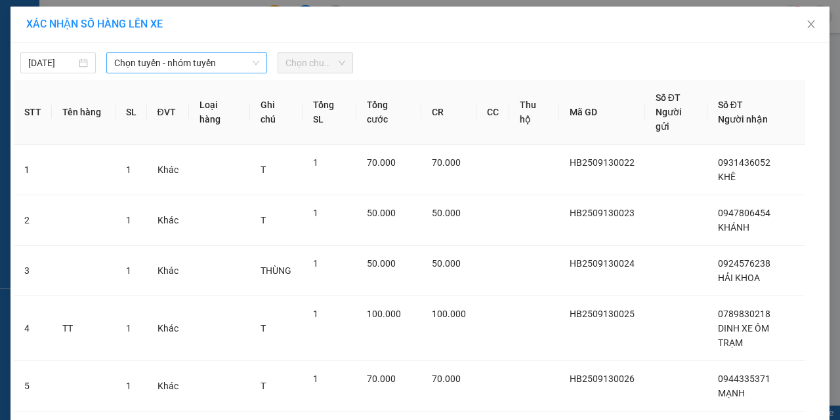
click at [230, 64] on span "Chọn tuyến - nhóm tuyến" at bounding box center [186, 63] width 145 height 20
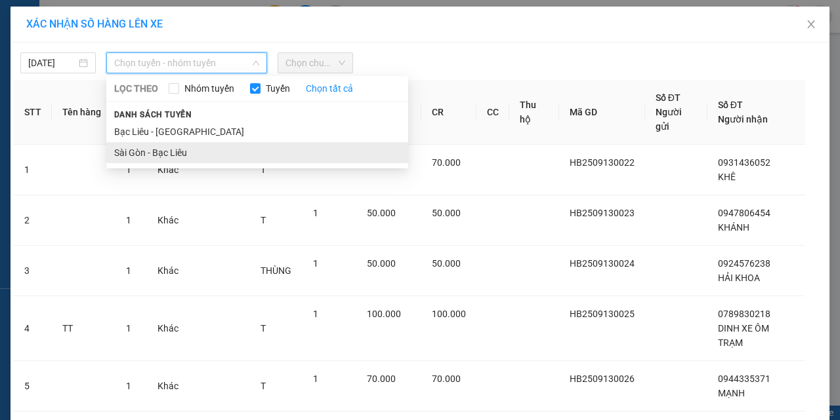
click at [191, 148] on li "Sài Gòn - Bạc Liêu" at bounding box center [257, 152] width 302 height 21
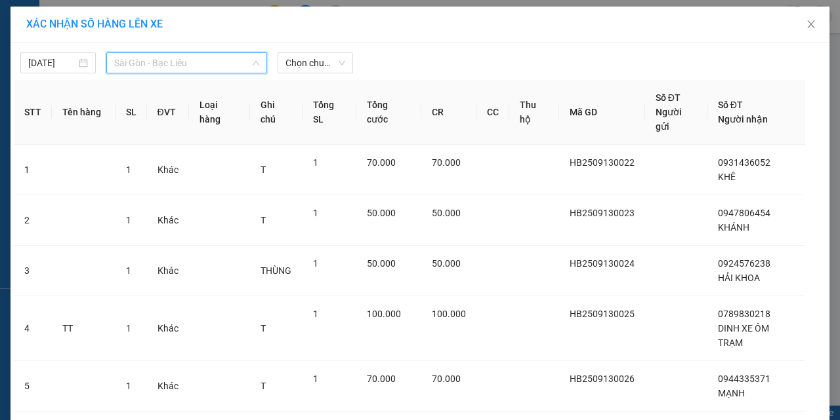
click at [205, 68] on span "Sài Gòn - Bạc Liêu" at bounding box center [186, 63] width 145 height 20
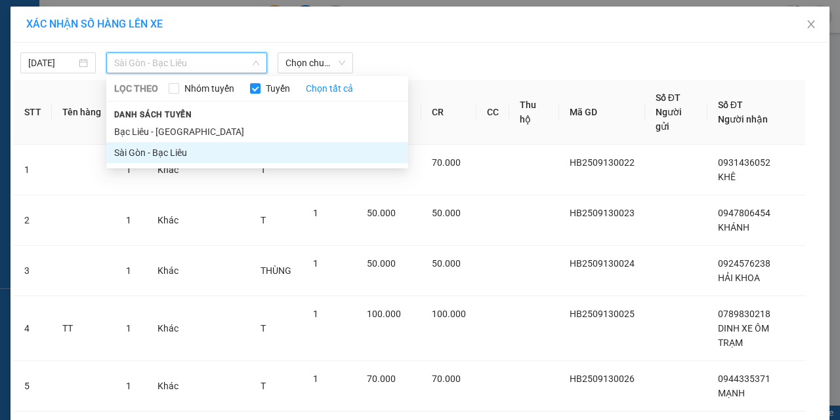
click at [177, 120] on span "Danh sách tuyến" at bounding box center [153, 115] width 94 height 12
click at [192, 64] on span "Sài Gòn - Bạc Liêu" at bounding box center [186, 63] width 145 height 20
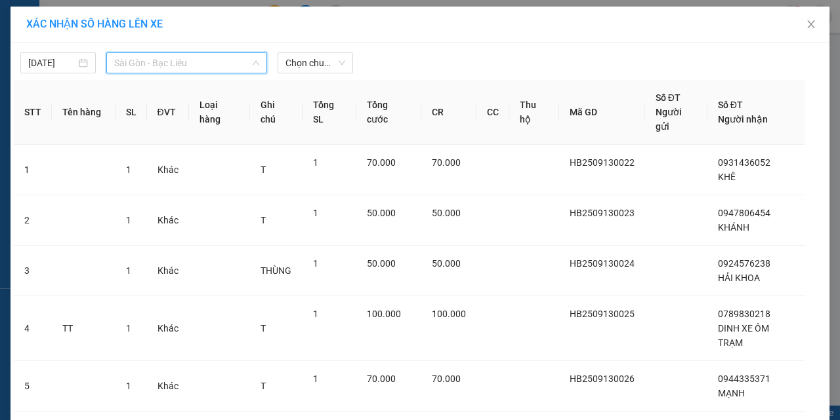
click at [185, 65] on span "Sài Gòn - Bạc Liêu" at bounding box center [186, 63] width 145 height 20
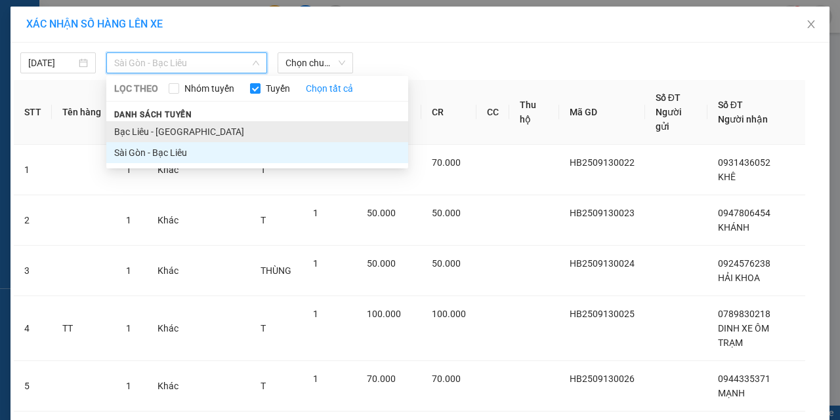
click at [183, 134] on li "Bạc Liêu - [GEOGRAPHIC_DATA]" at bounding box center [257, 131] width 302 height 21
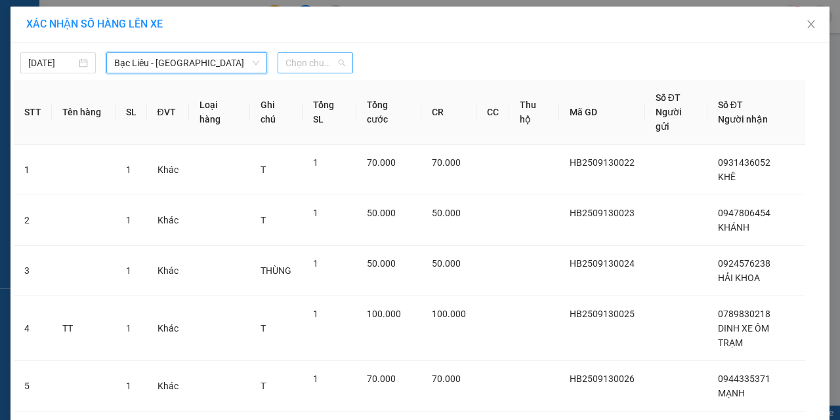
click at [344, 53] on div "Chọn chuyến" at bounding box center [314, 62] width 75 height 21
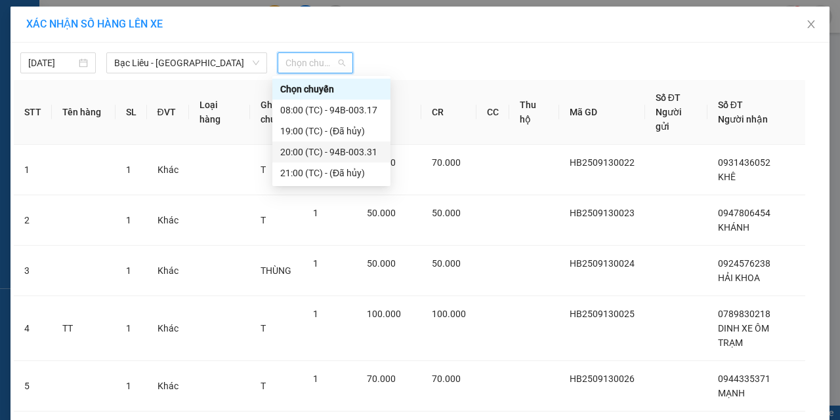
click at [358, 153] on div "20:00 (TC) - 94B-003.31" at bounding box center [331, 152] width 102 height 14
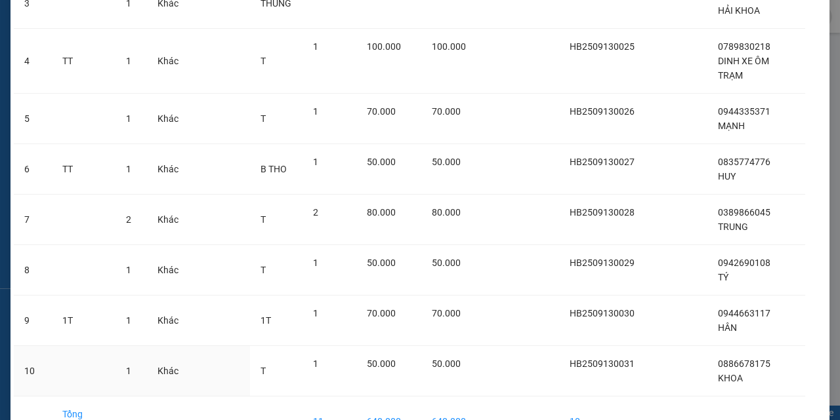
scroll to position [319, 0]
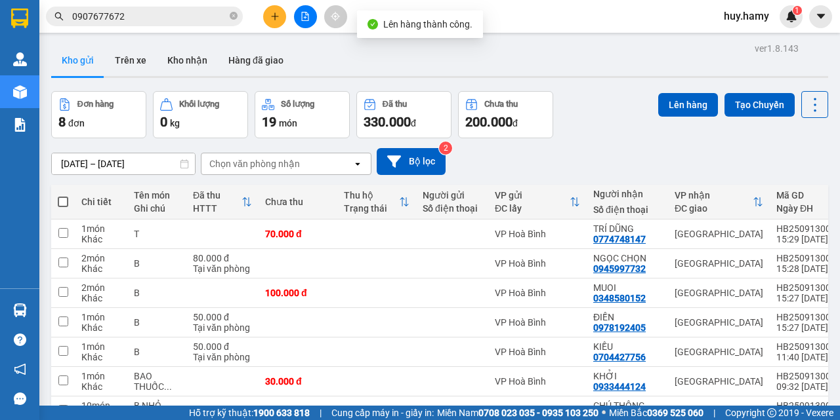
click at [66, 199] on span at bounding box center [63, 202] width 10 height 10
click at [63, 195] on input "checkbox" at bounding box center [63, 195] width 0 height 0
checkbox input "true"
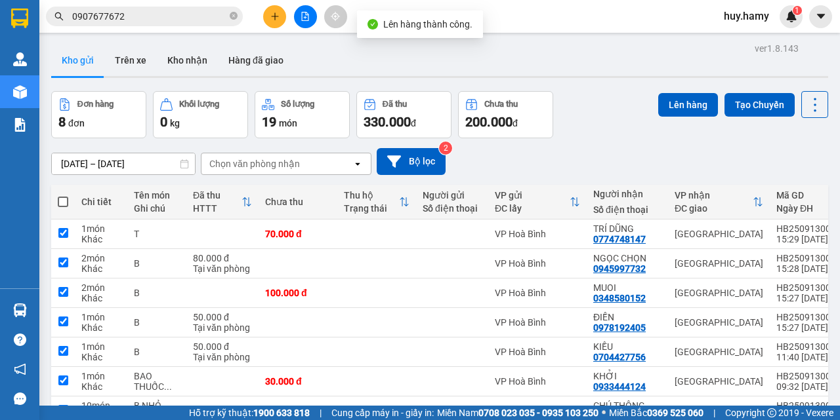
checkbox input "true"
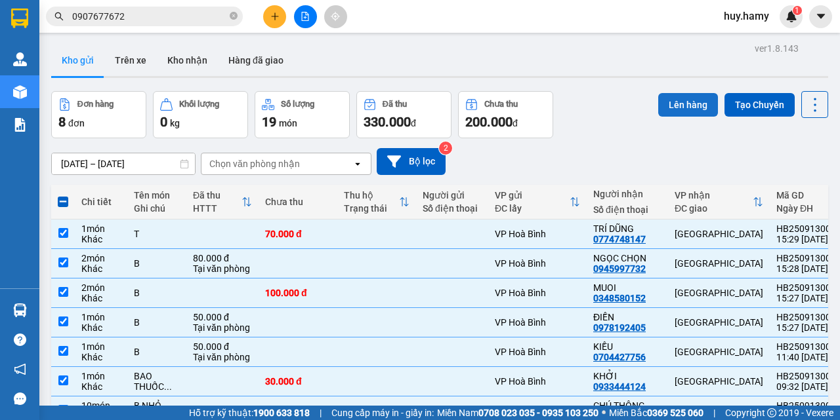
click at [676, 98] on button "Lên hàng" at bounding box center [688, 105] width 60 height 24
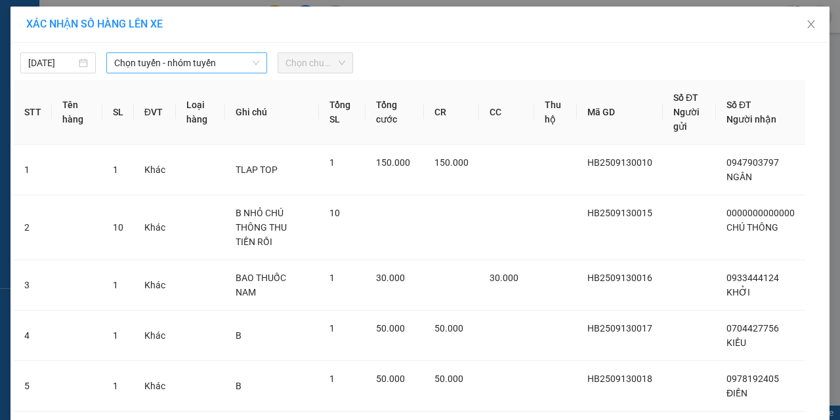
click at [220, 64] on span "Chọn tuyến - nhóm tuyến" at bounding box center [186, 63] width 145 height 20
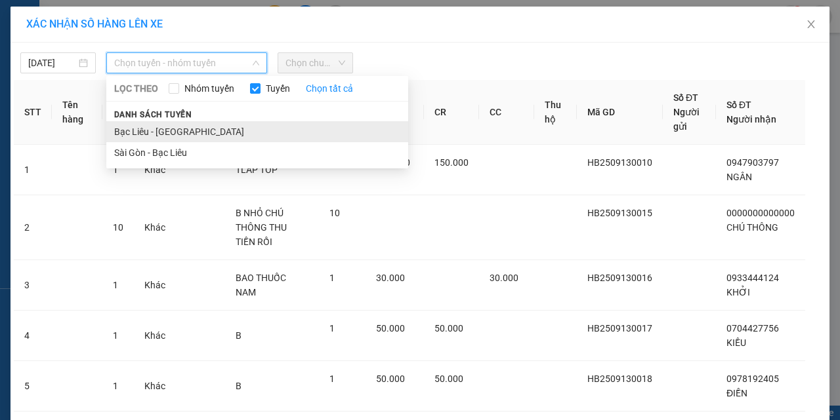
click at [188, 125] on li "Bạc Liêu - [GEOGRAPHIC_DATA]" at bounding box center [257, 131] width 302 height 21
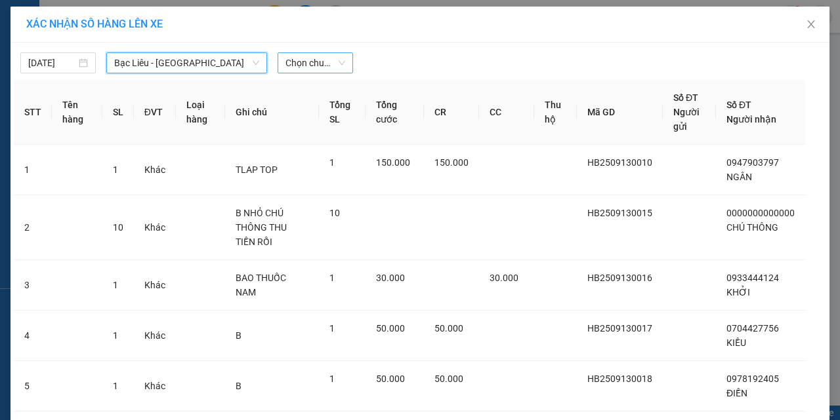
click at [323, 55] on span "Chọn chuyến" at bounding box center [315, 63] width 60 height 20
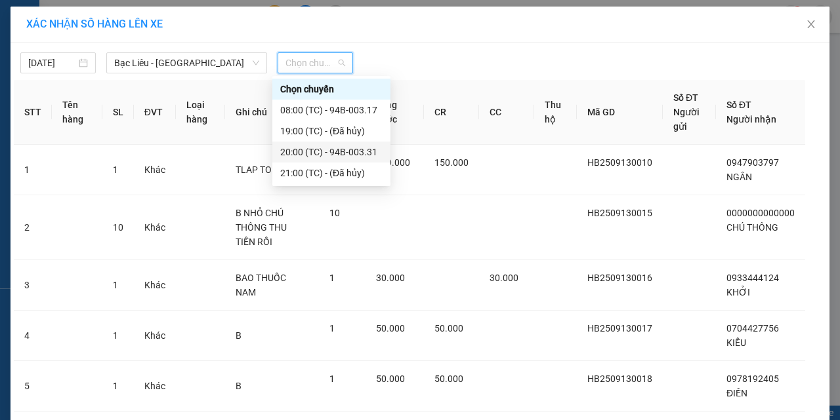
click at [321, 153] on div "20:00 (TC) - 94B-003.31" at bounding box center [331, 152] width 102 height 14
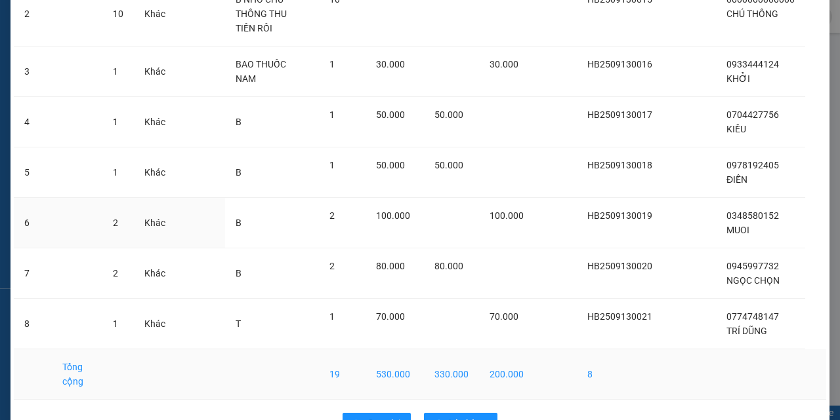
scroll to position [261, 0]
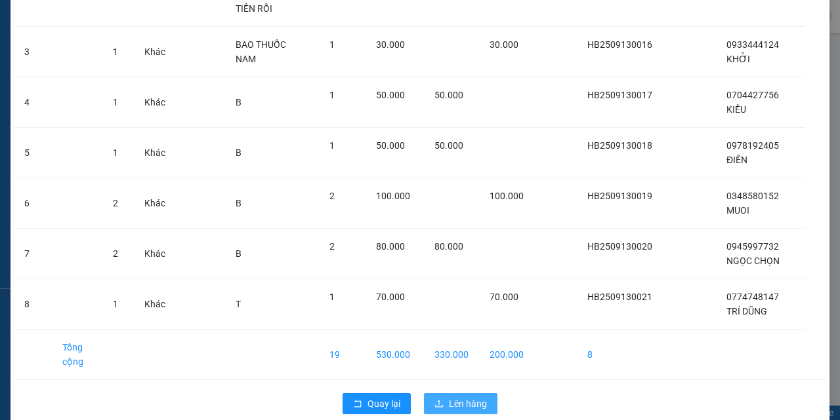
click at [457, 397] on span "Lên hàng" at bounding box center [468, 404] width 38 height 14
